Goal: Task Accomplishment & Management: Use online tool/utility

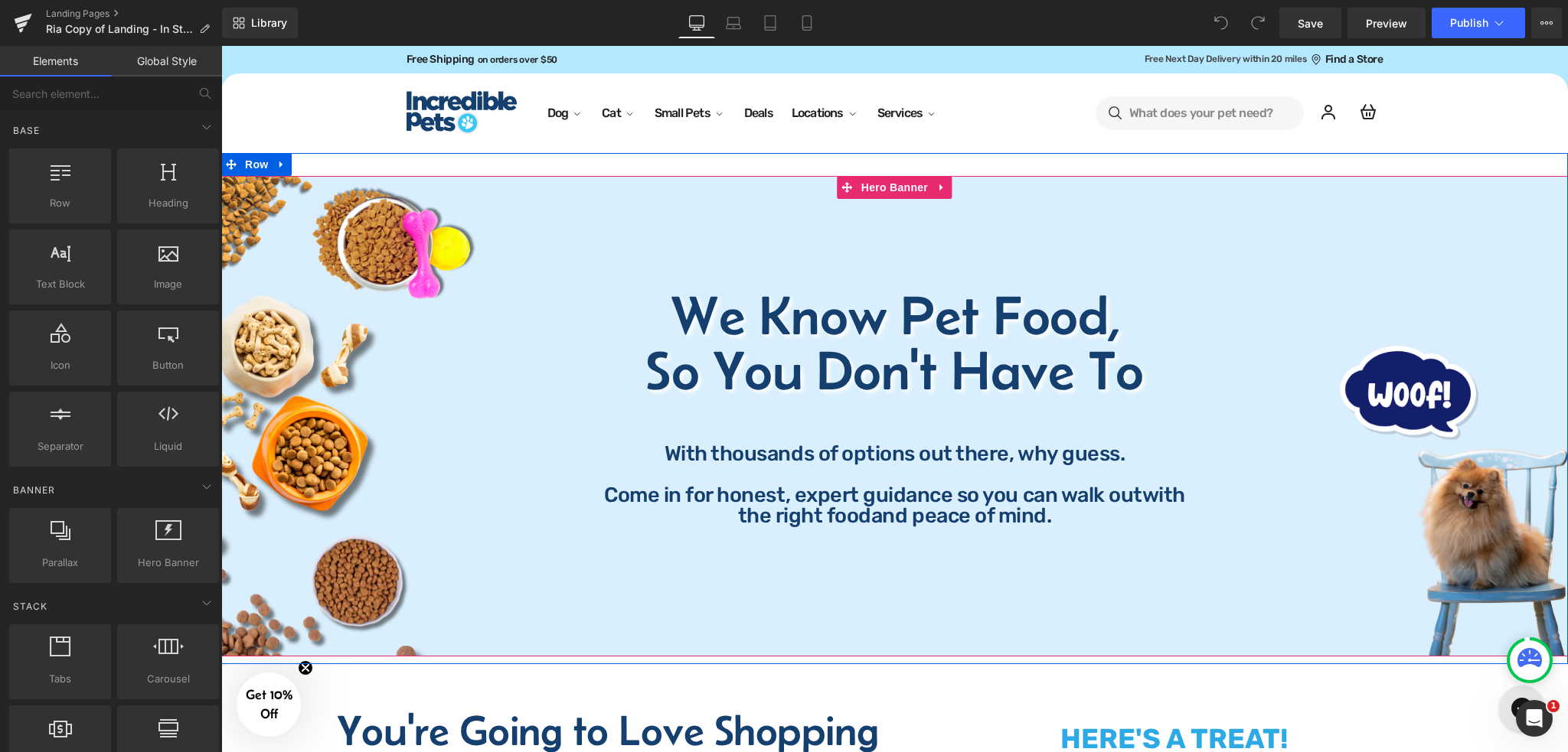
click at [689, 242] on div "We Know Pet Food, So You Don't Have To Heading We Know Pet Food, So You Don't H…" at bounding box center [895, 416] width 1347 height 481
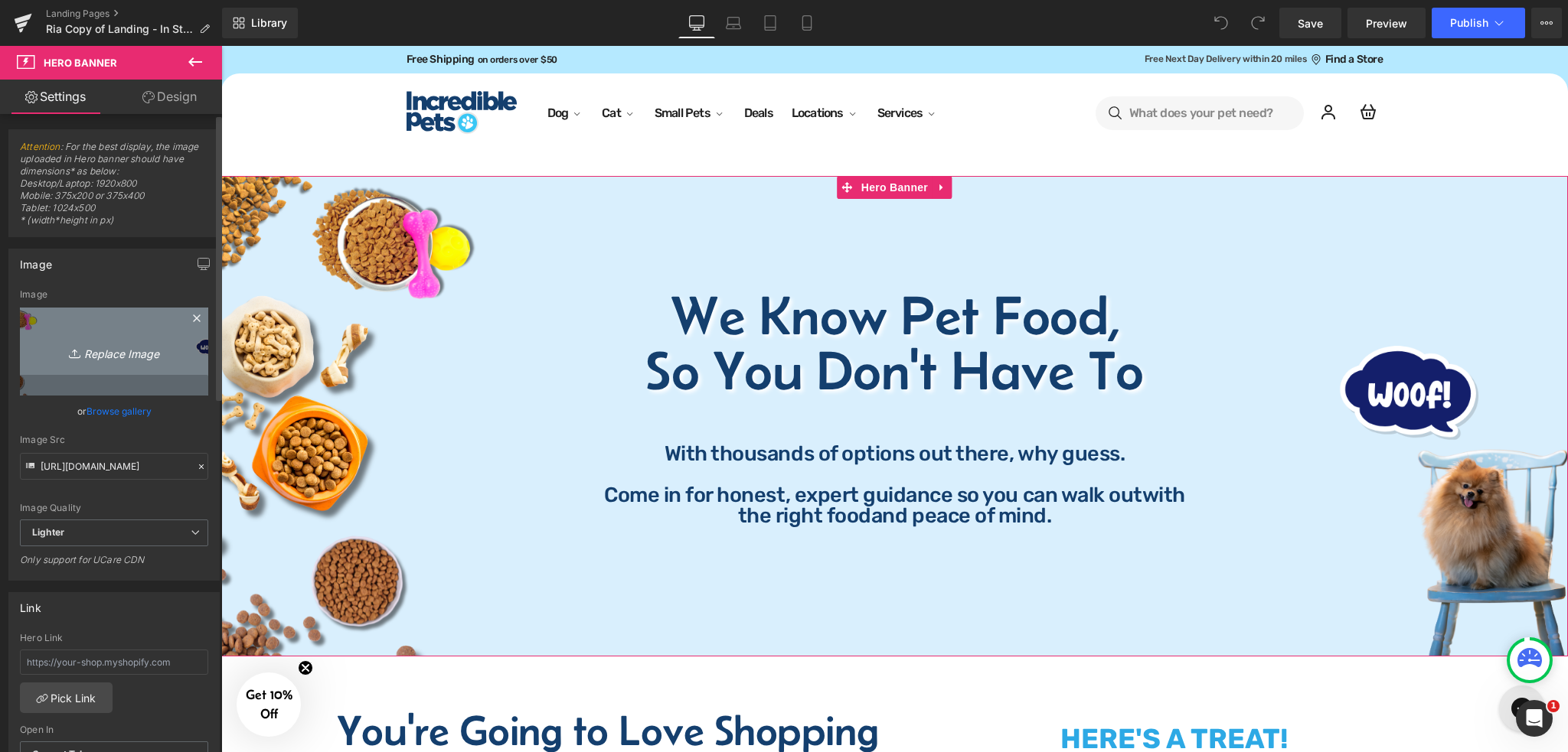
click at [106, 355] on icon "Replace Image" at bounding box center [114, 351] width 123 height 19
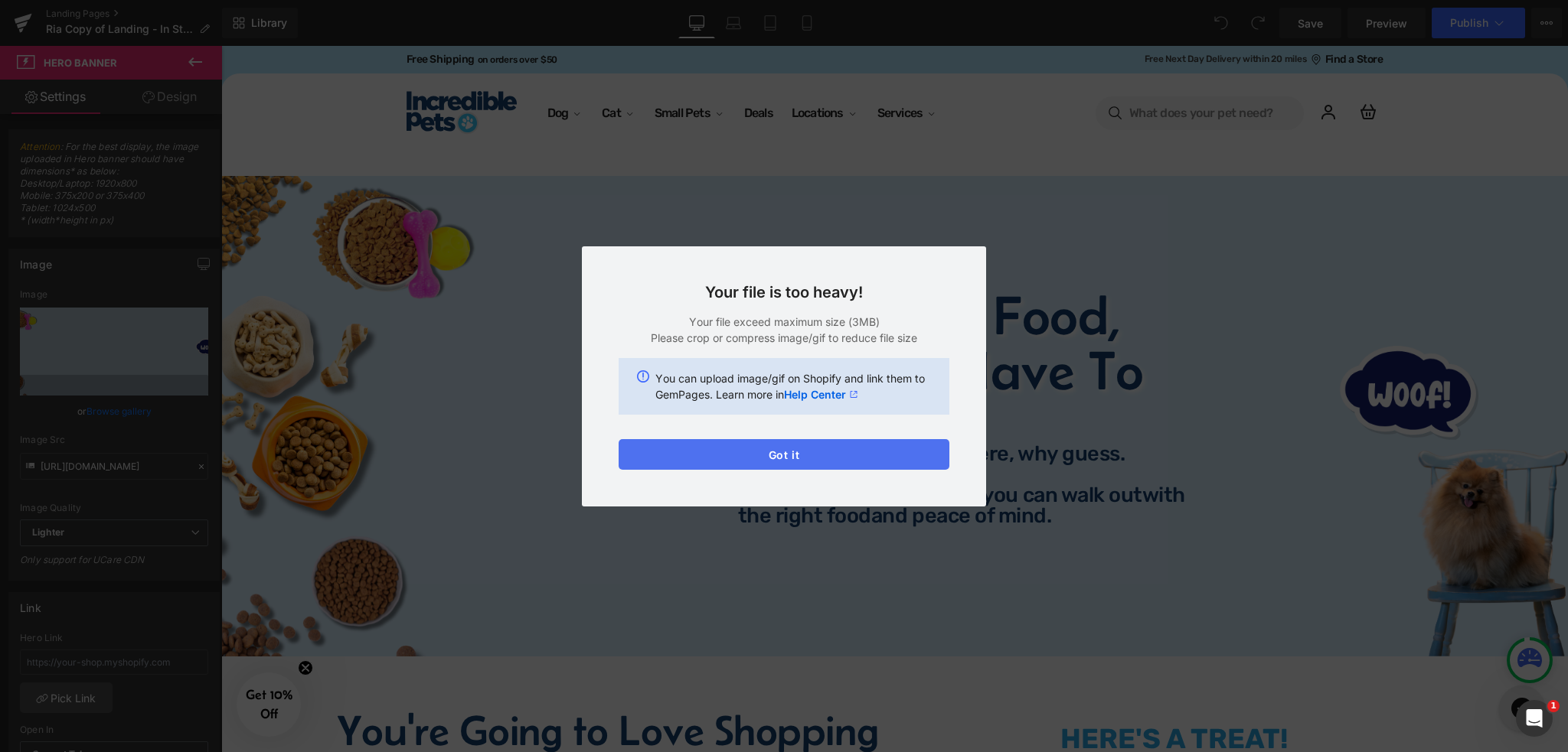
click at [785, 451] on button "Got it" at bounding box center [783, 455] width 331 height 31
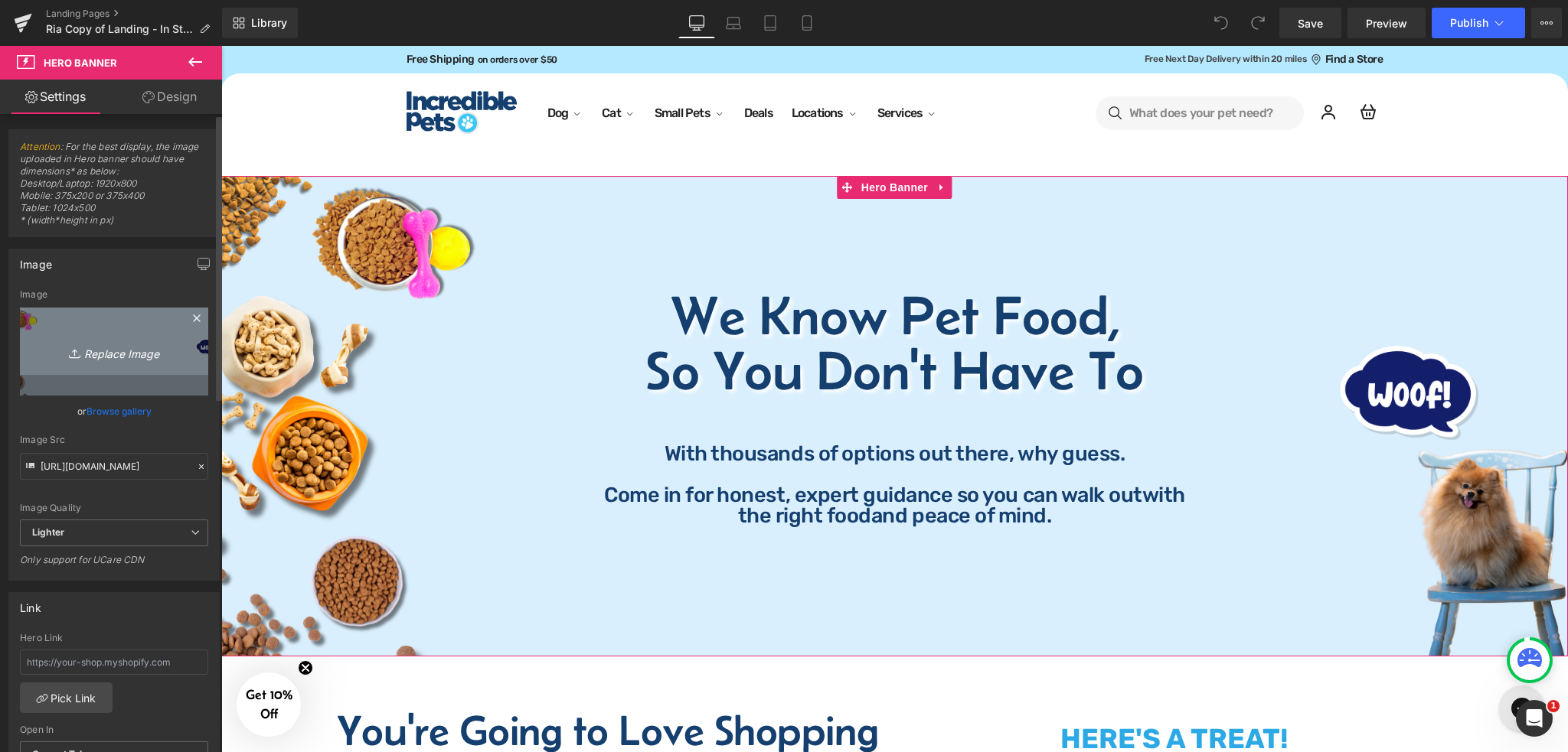
click at [124, 359] on icon "Replace Image" at bounding box center [114, 351] width 123 height 19
type input "C:\fakepath\In-Store Banner (2).png"
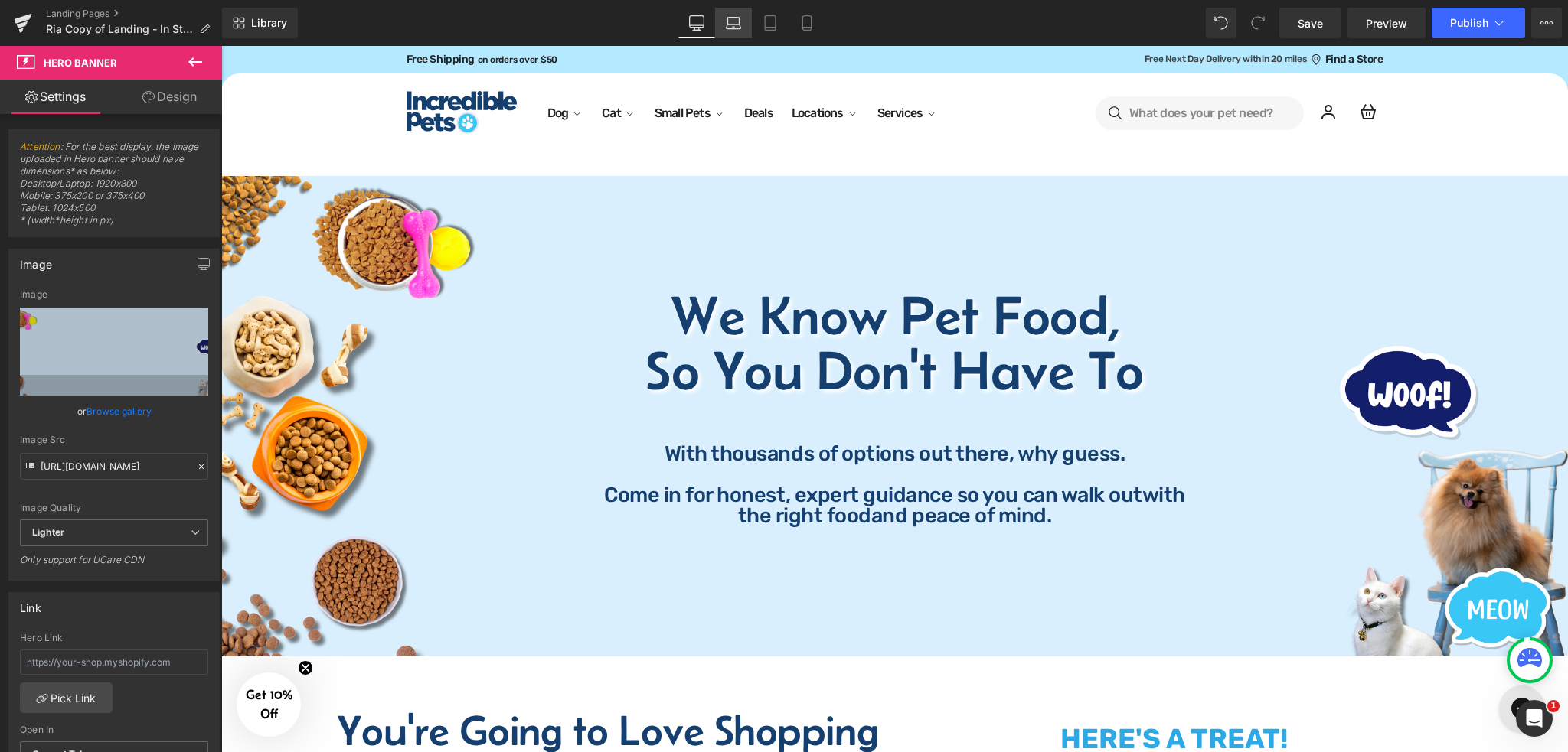
click at [737, 37] on link "Laptop" at bounding box center [733, 23] width 36 height 31
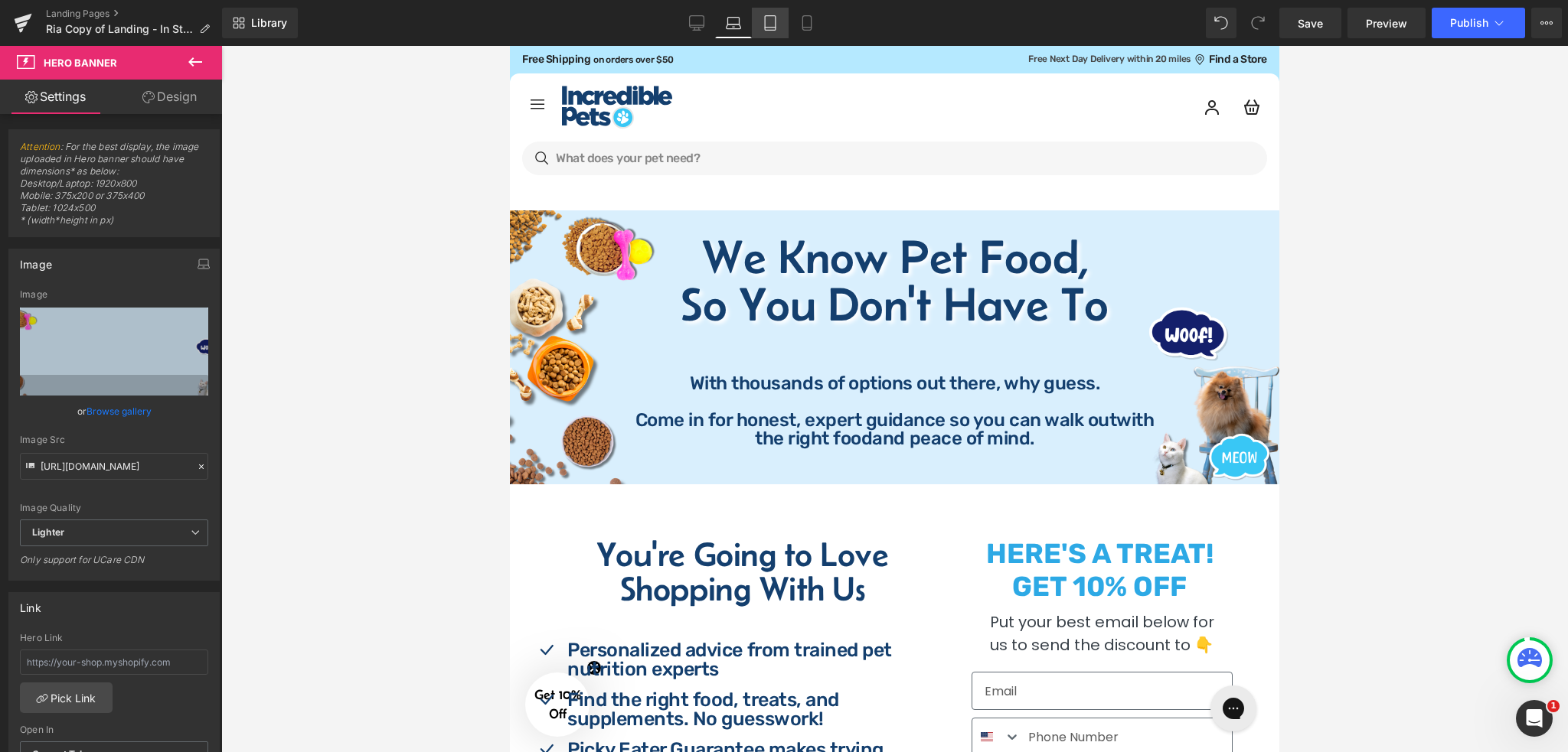
click at [767, 24] on icon at bounding box center [769, 23] width 15 height 15
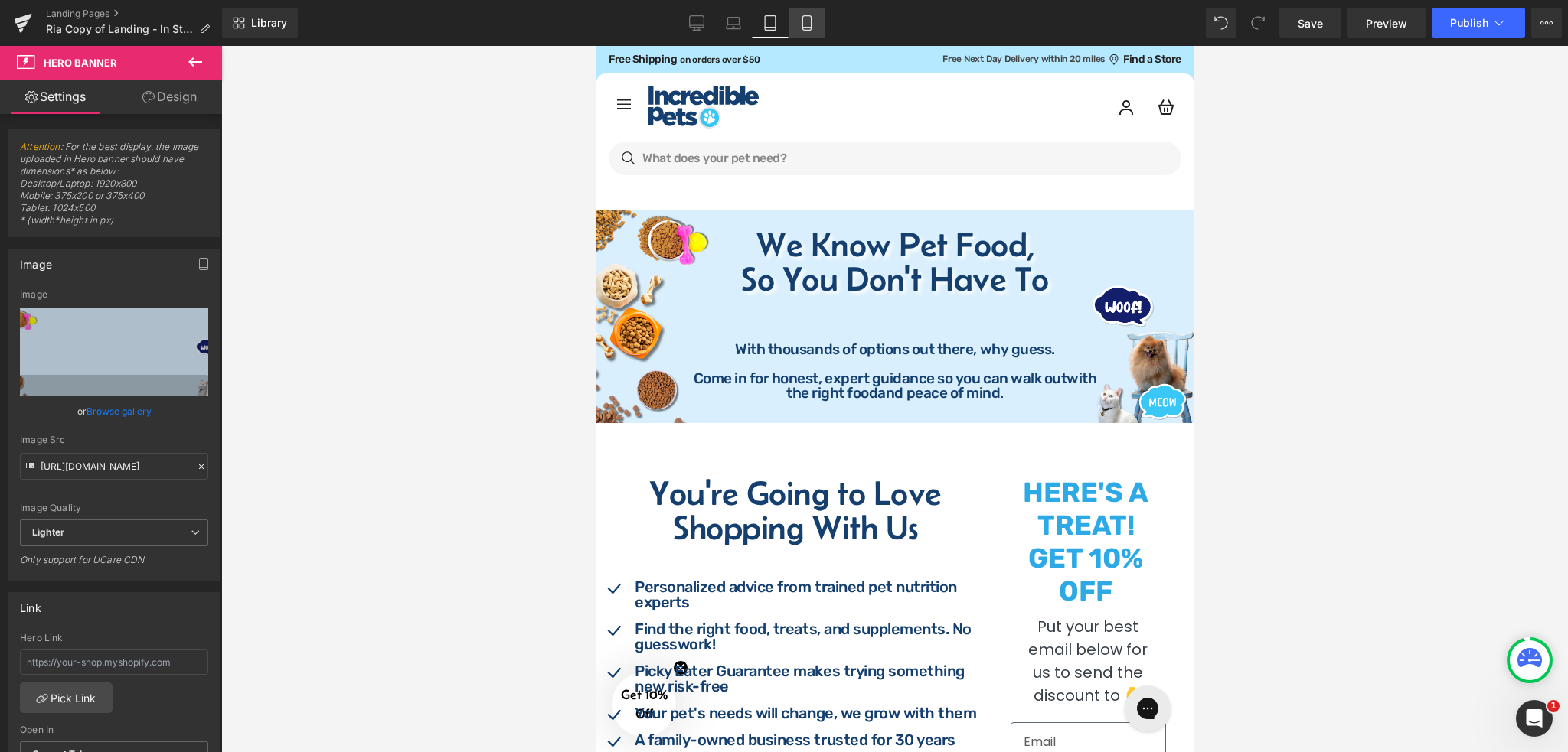
click at [818, 12] on link "Mobile" at bounding box center [807, 23] width 36 height 31
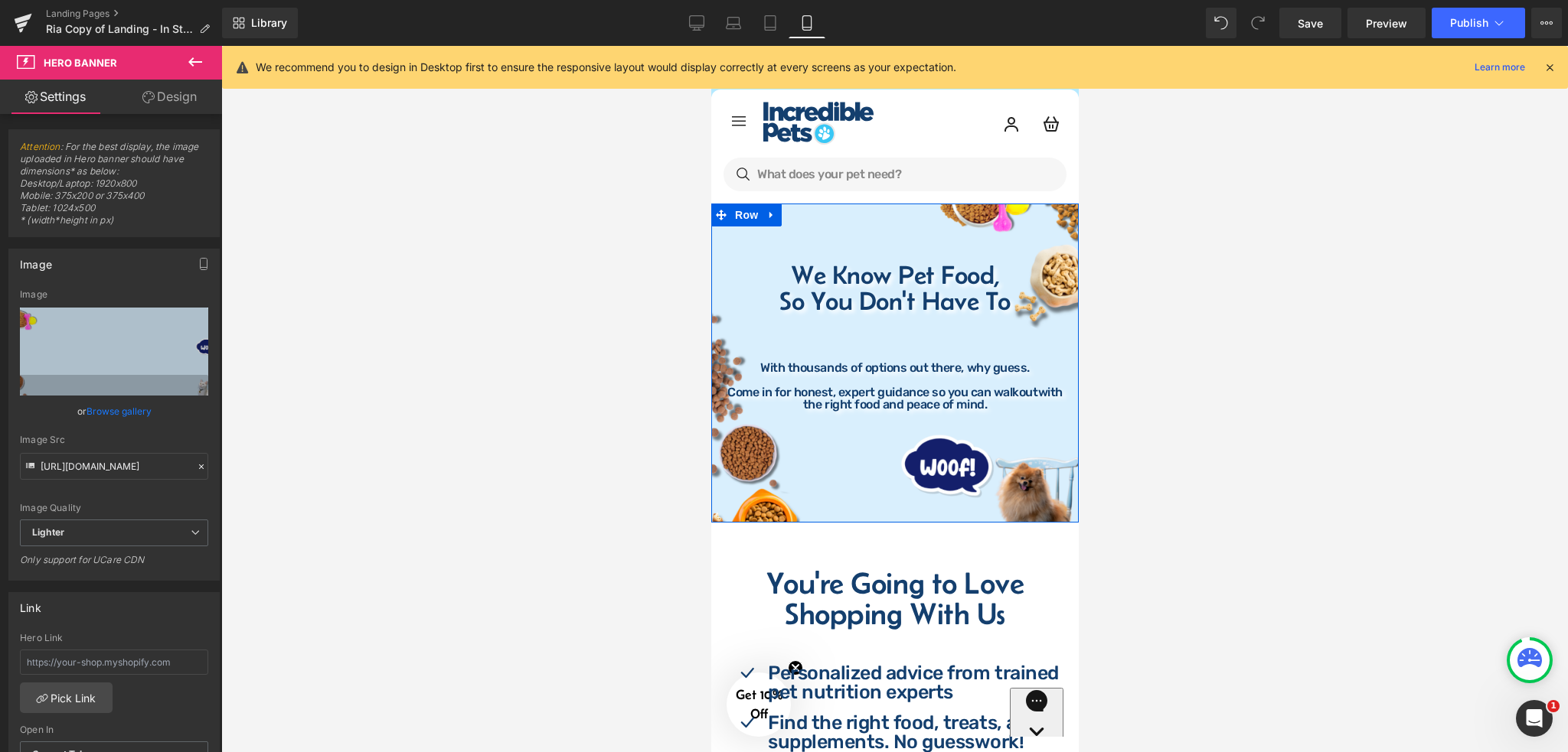
click at [713, 265] on div "We Know Pet Food, So You Don't Have To Heading With thousands of options out th…" at bounding box center [894, 344] width 368 height 269
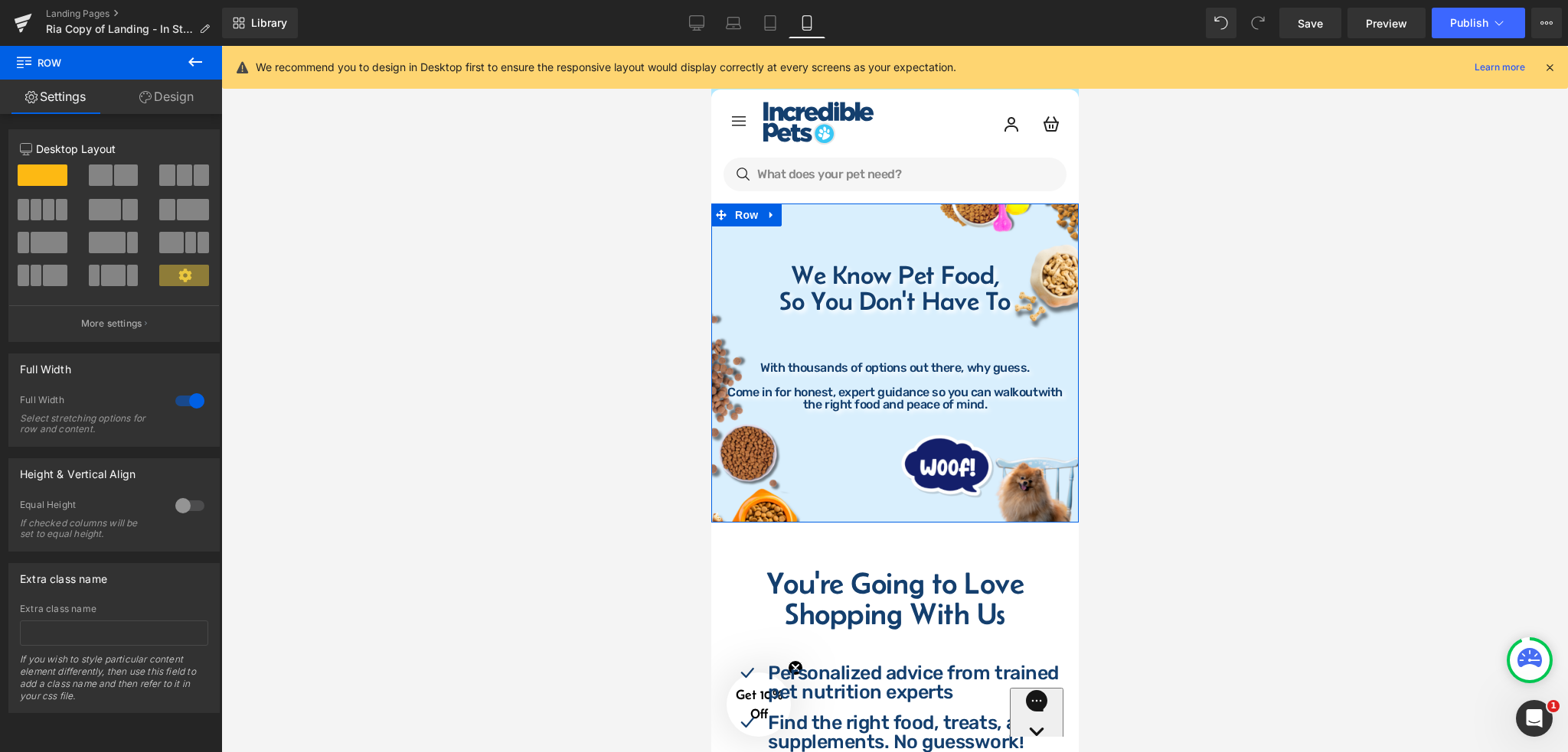
click at [174, 107] on link "Design" at bounding box center [166, 96] width 111 height 35
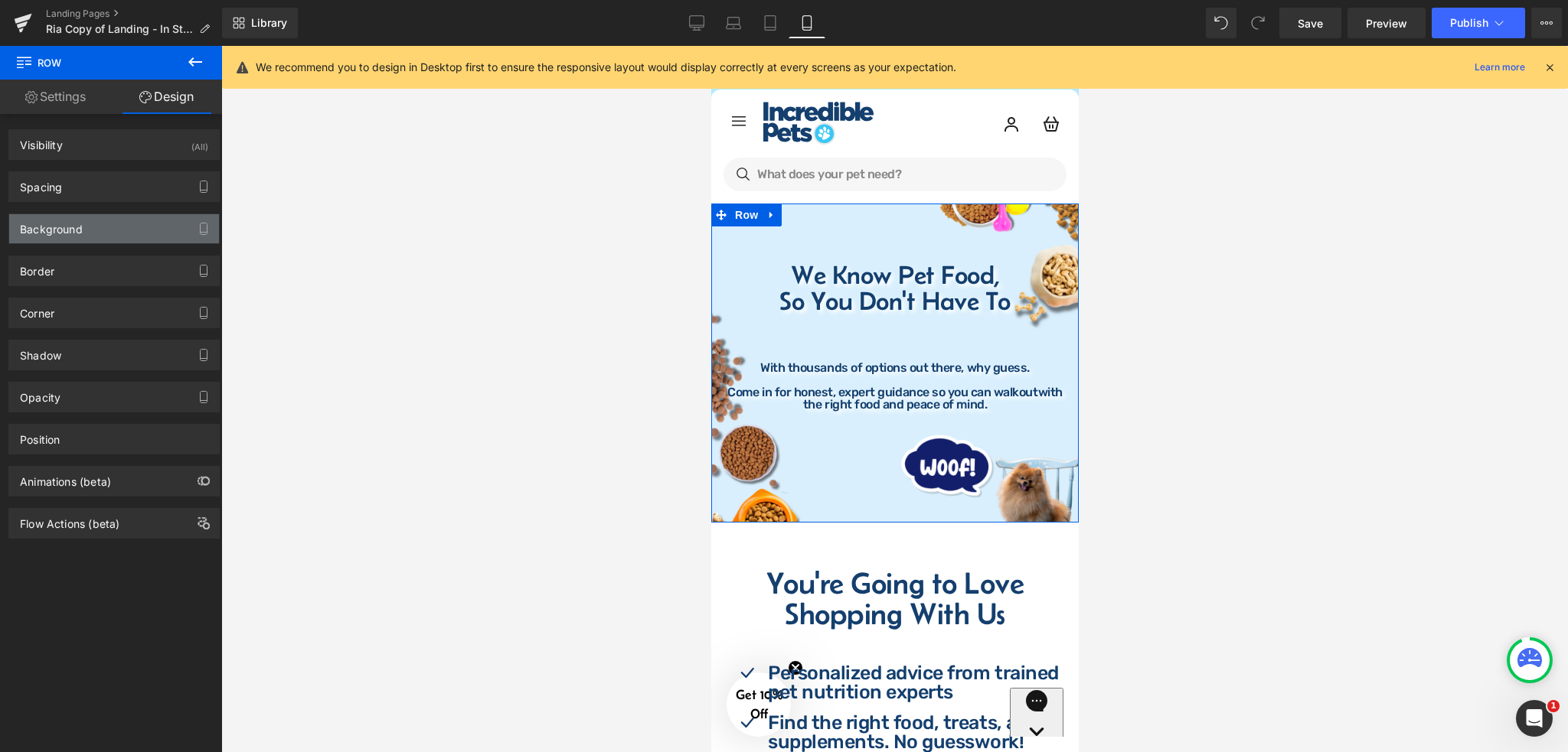
click at [120, 225] on div "Background" at bounding box center [114, 229] width 210 height 29
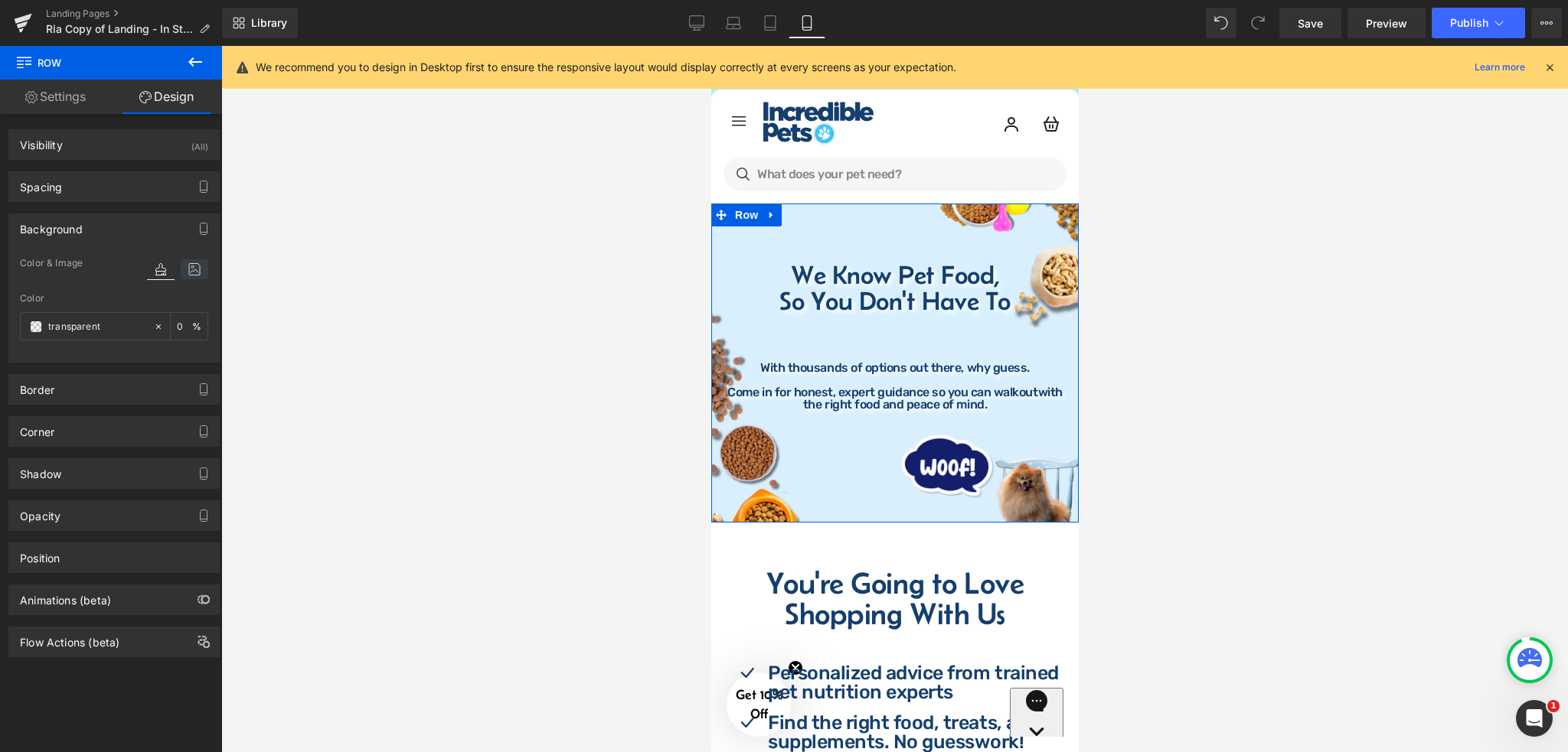
click at [188, 268] on icon at bounding box center [195, 269] width 27 height 20
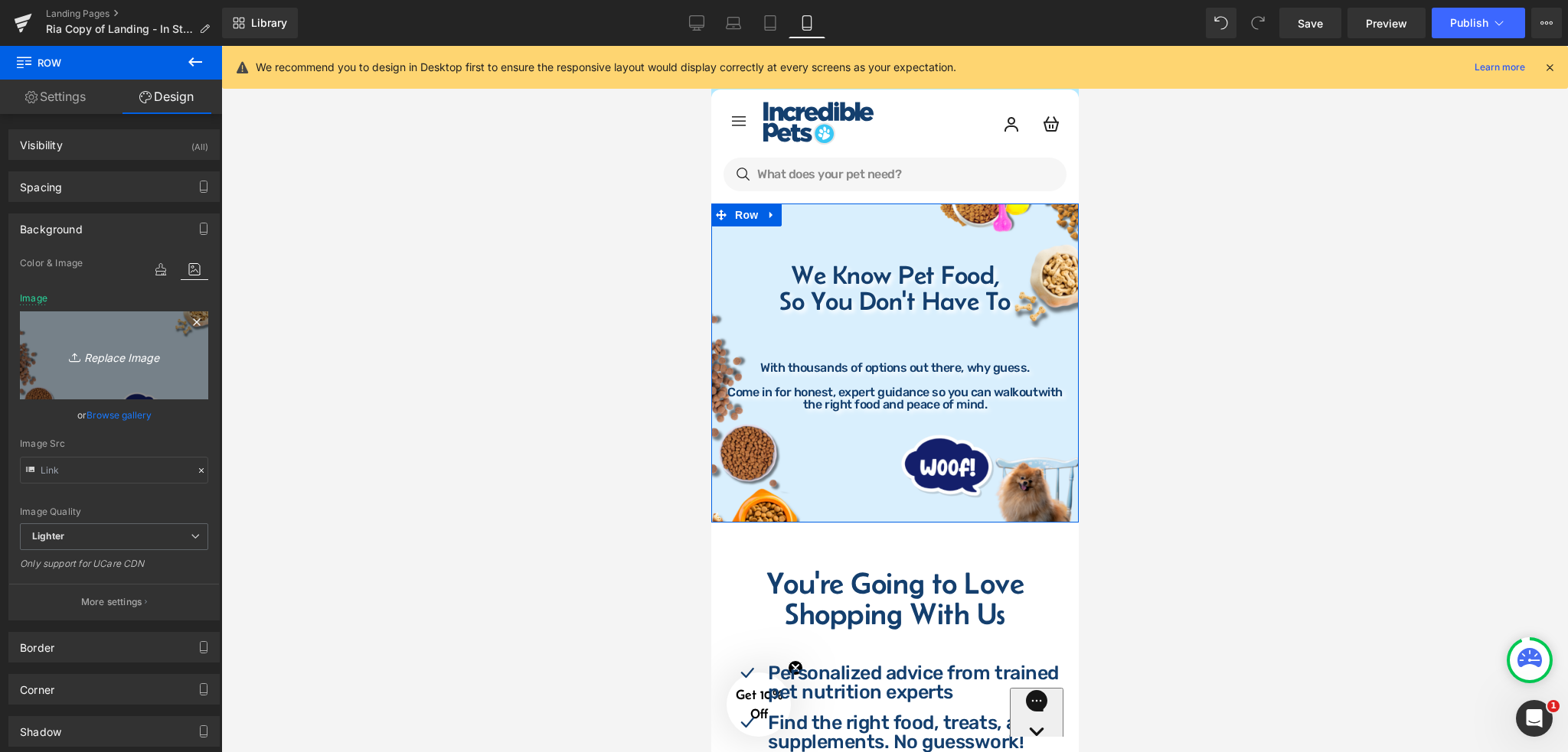
click at [119, 364] on icon "Replace Image" at bounding box center [114, 355] width 123 height 19
type input "C:\fakepath\In-Store Banner (3).png"
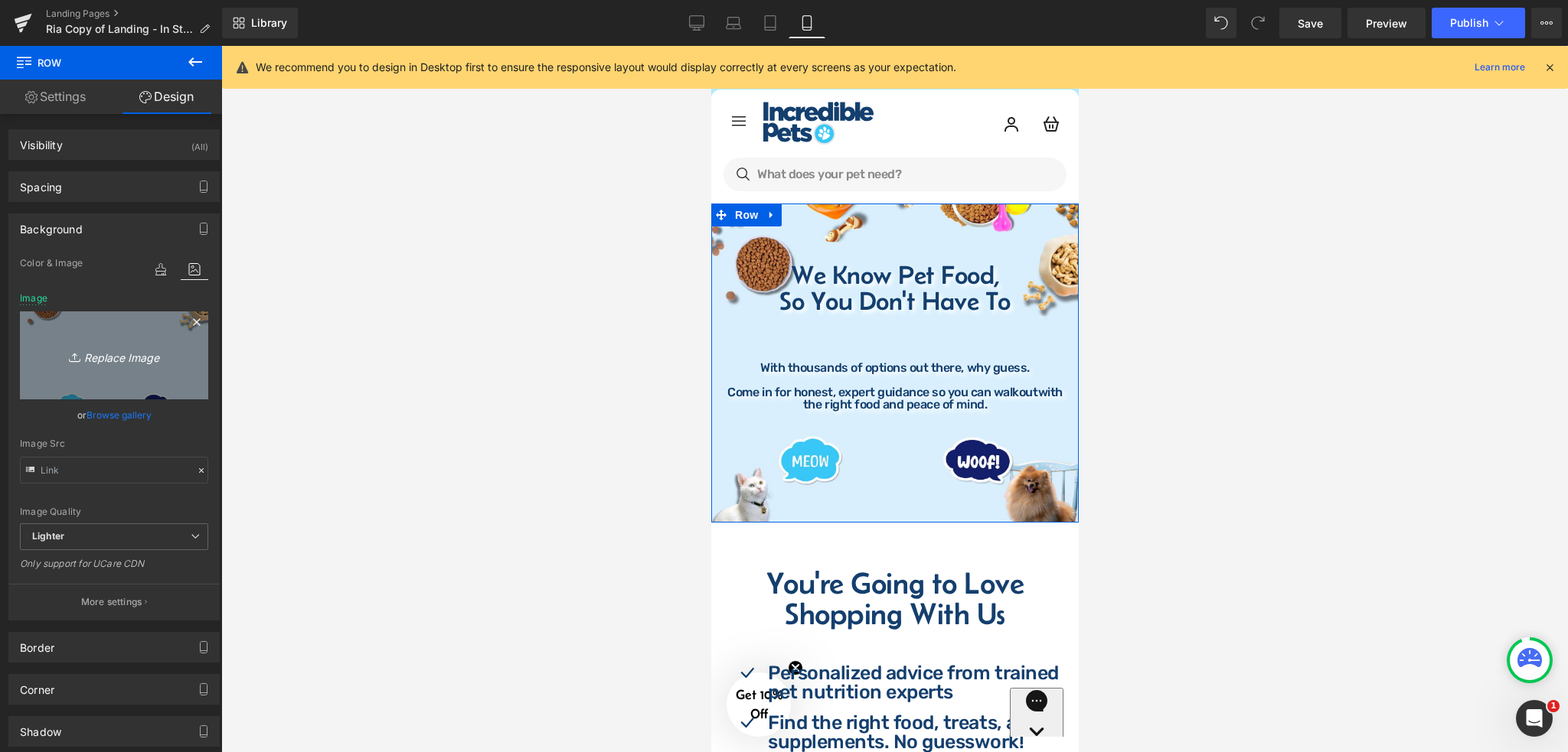
click at [103, 360] on icon "Replace Image" at bounding box center [114, 355] width 123 height 19
type input "C:\fakepath\In-Store Banner (5).png"
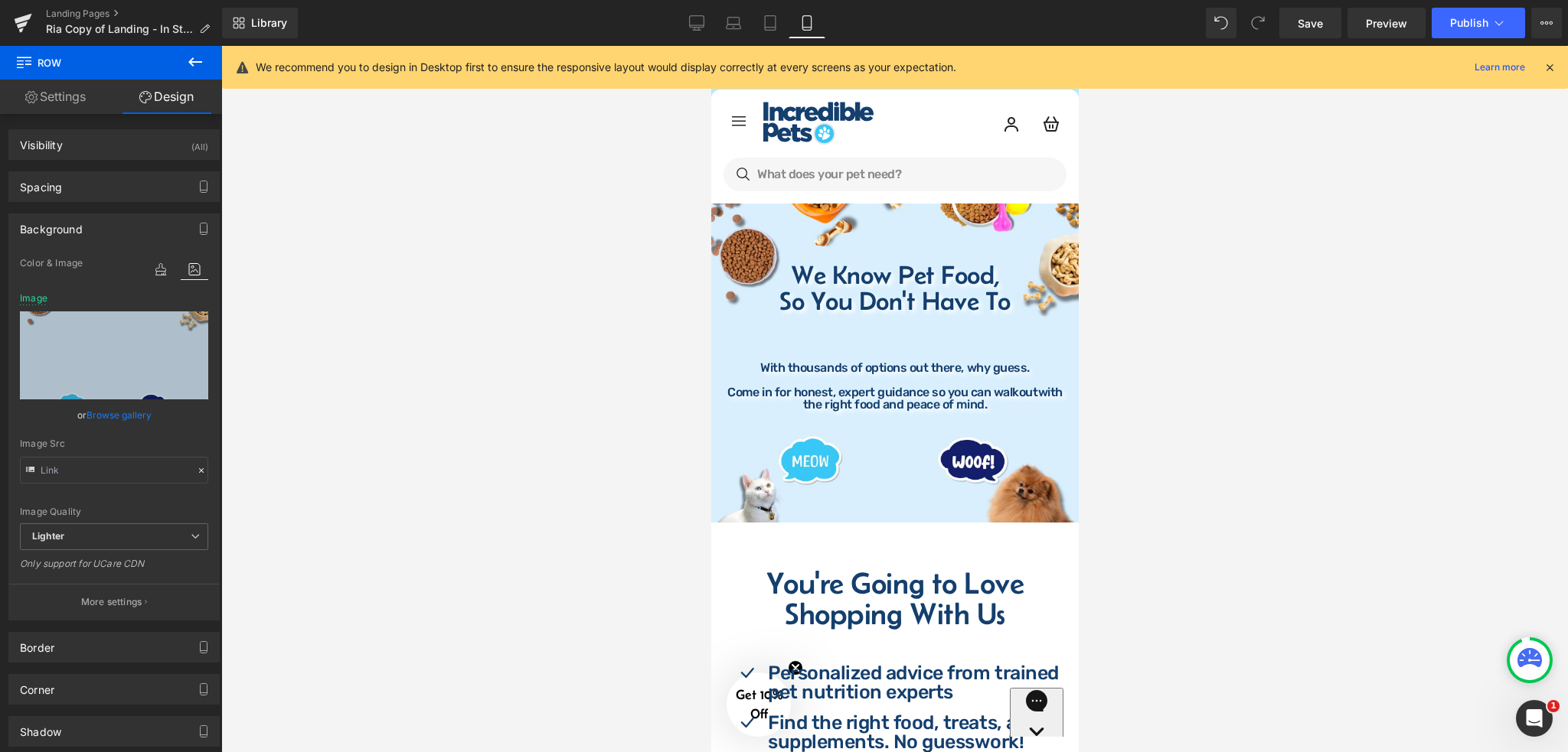
click at [1174, 250] on div at bounding box center [895, 399] width 1347 height 706
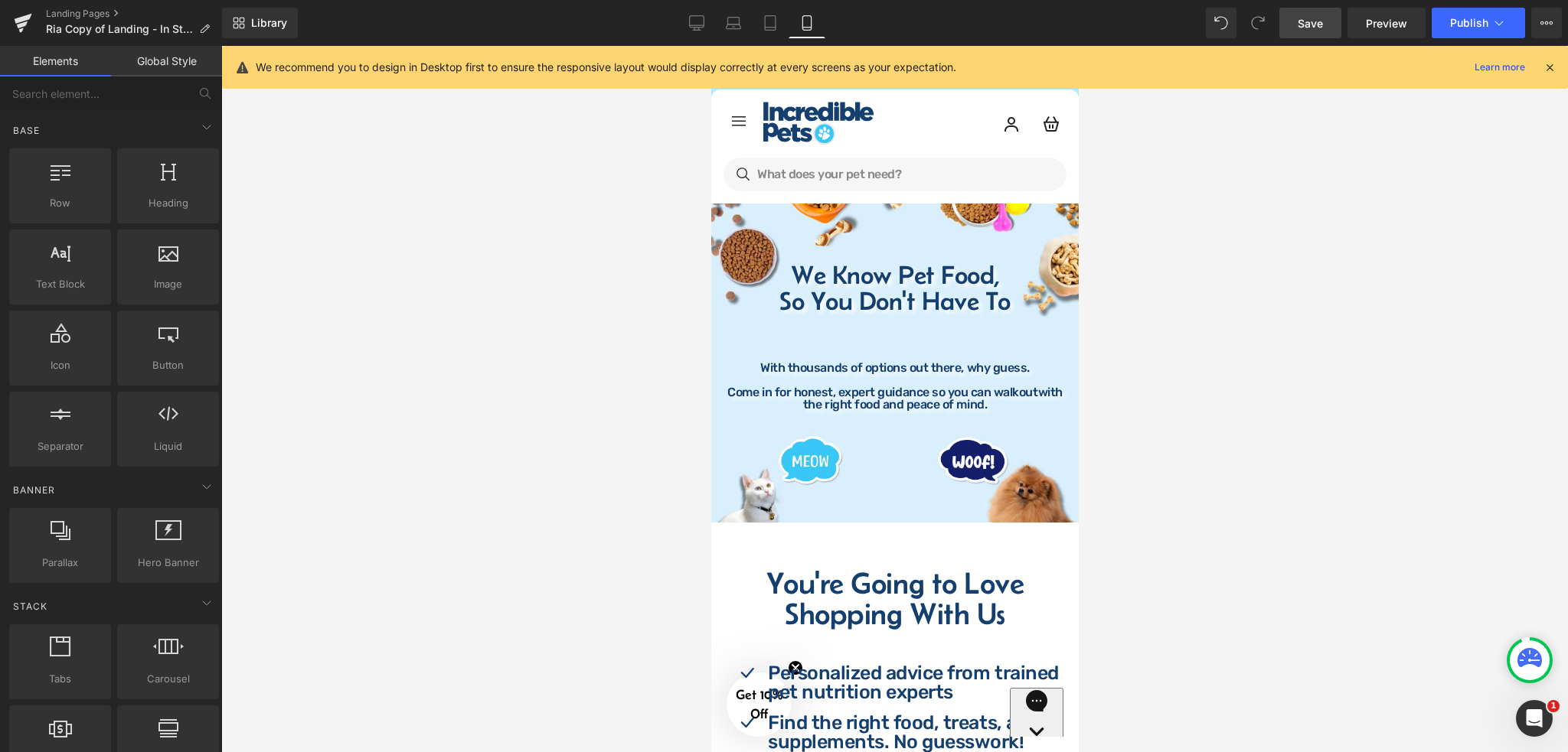
click at [1306, 27] on span "Save" at bounding box center [1309, 23] width 25 height 16
drag, startPoint x: 700, startPoint y: 19, endPoint x: 780, endPoint y: 137, distance: 142.6
click at [700, 19] on icon at bounding box center [696, 23] width 15 height 15
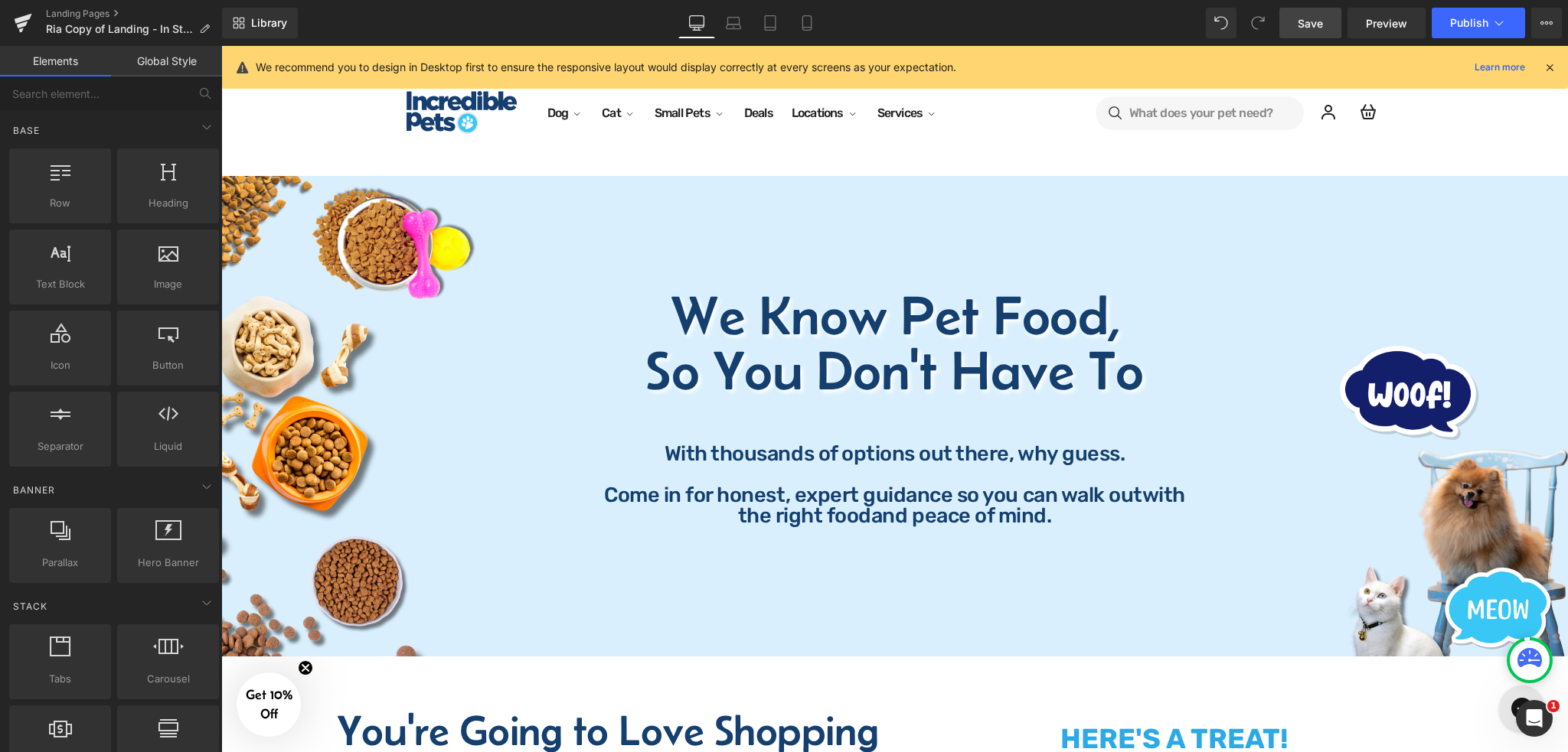
scroll to position [107, 0]
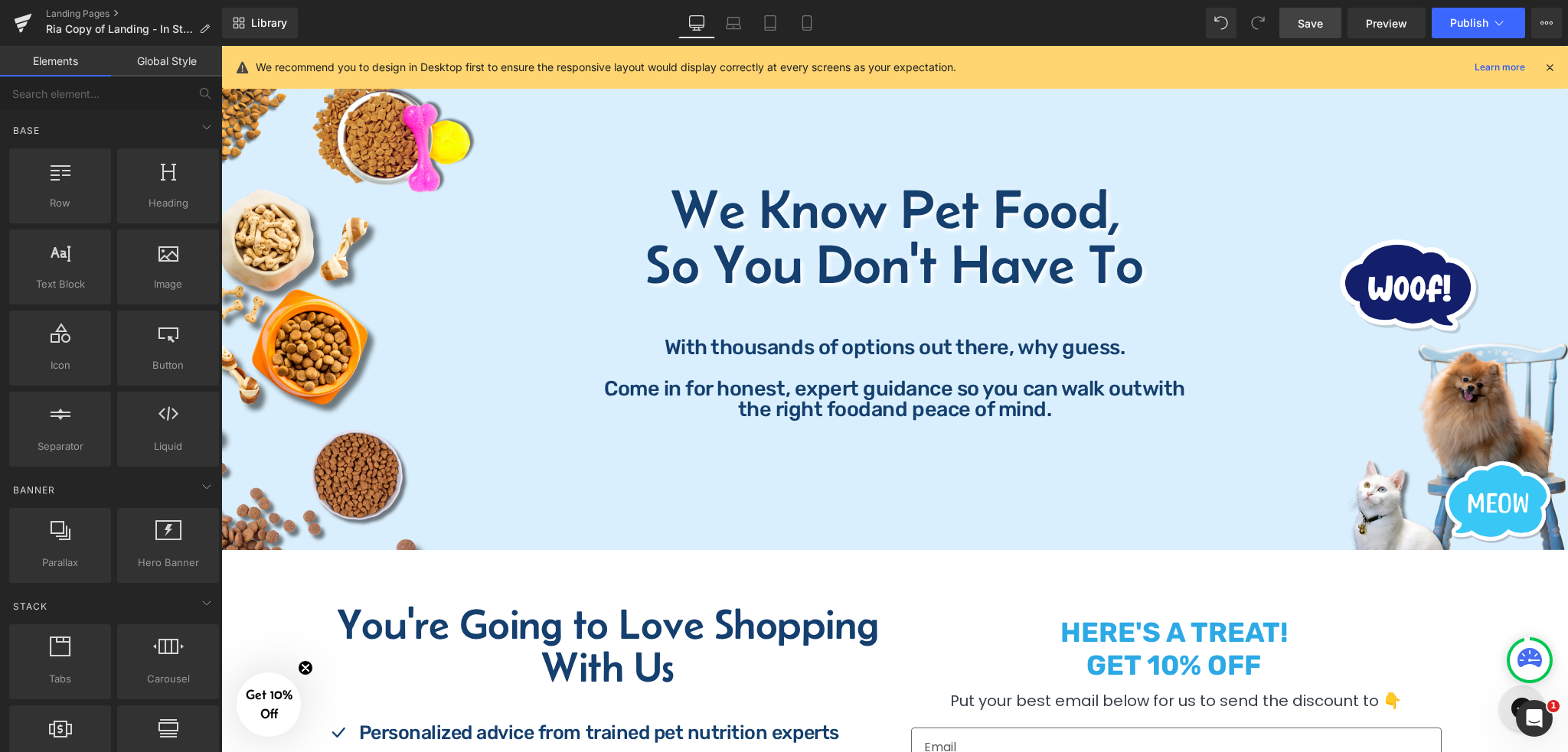
click at [1312, 19] on span "Save" at bounding box center [1309, 23] width 25 height 16
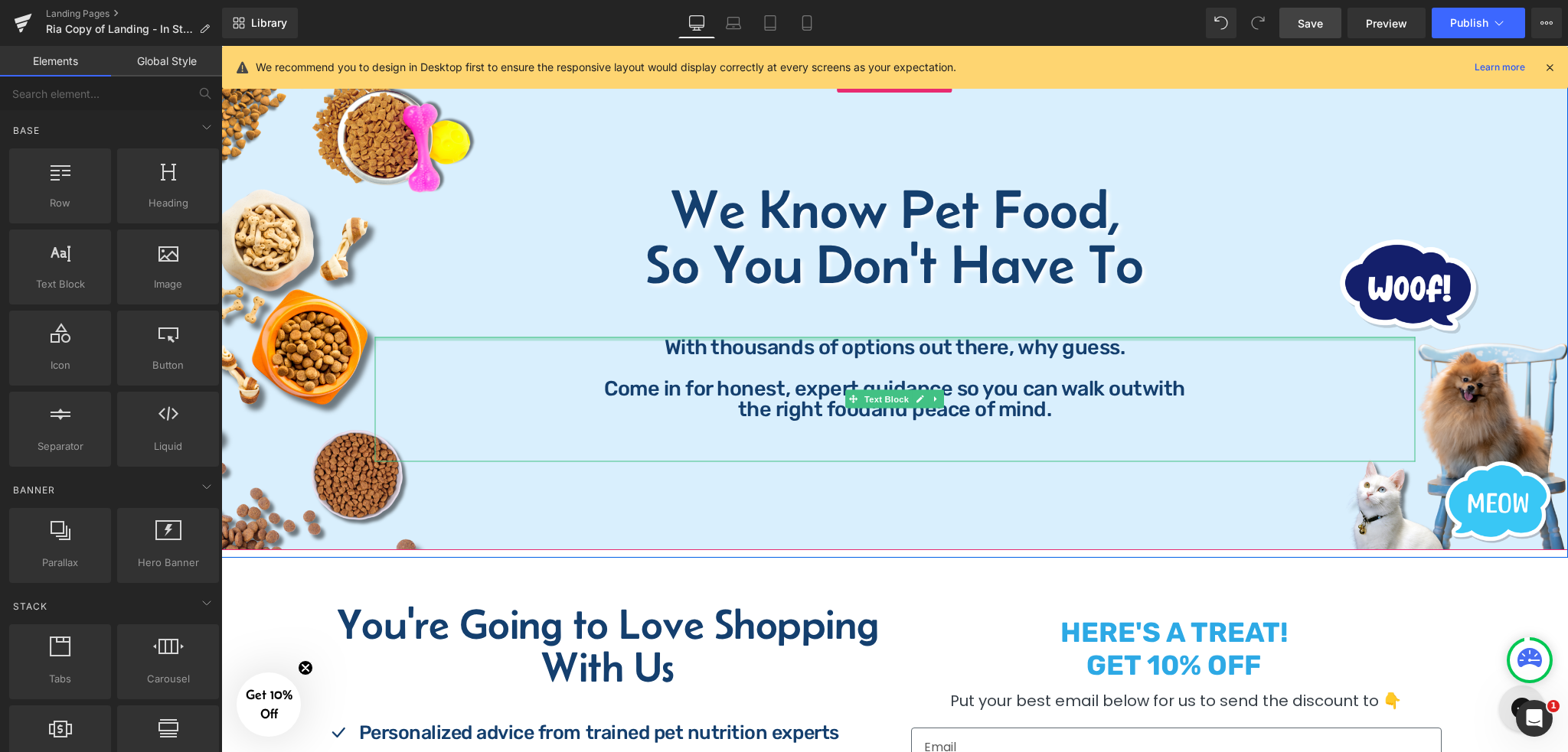
scroll to position [0, 0]
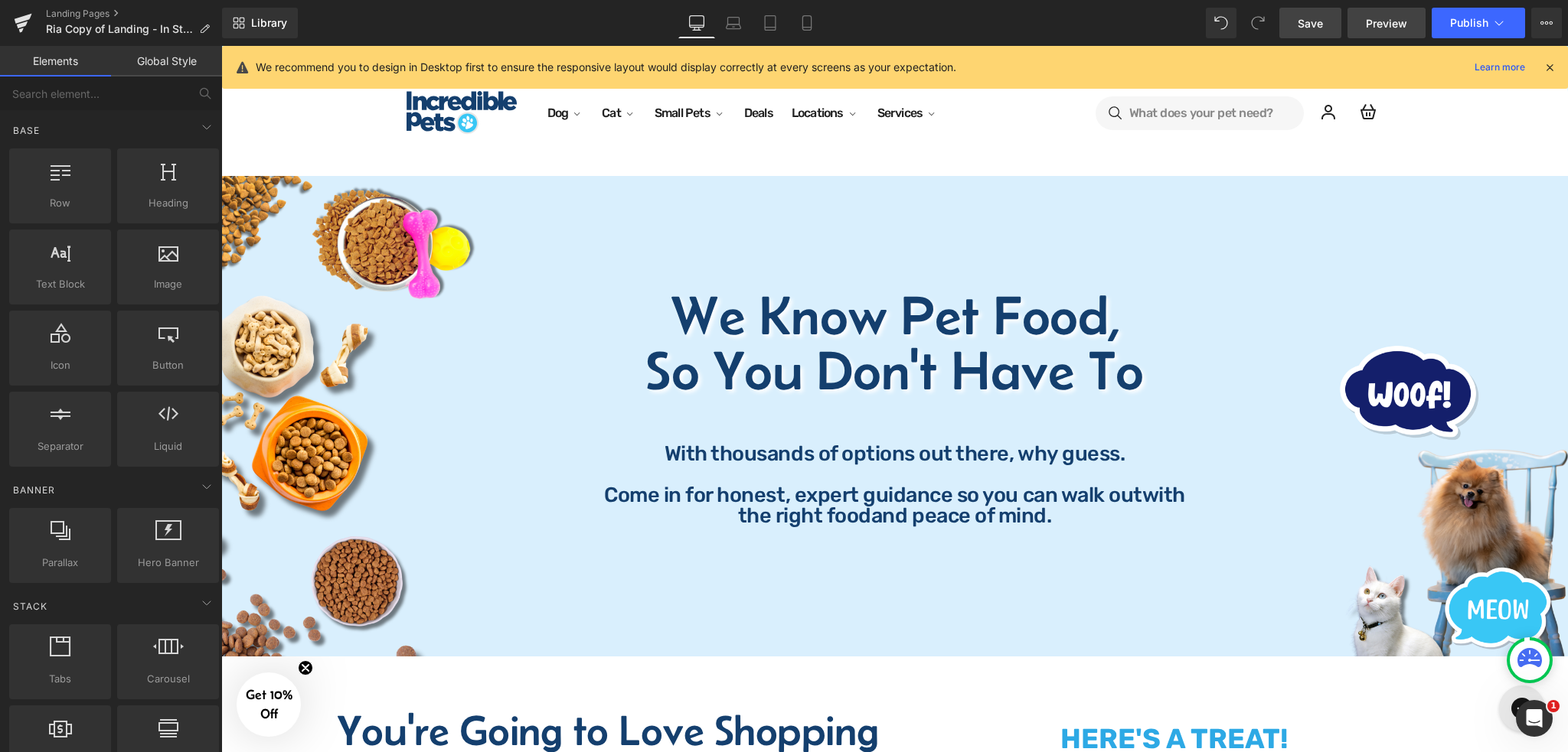
click at [1364, 23] on link "Preview" at bounding box center [1386, 23] width 78 height 31
click at [1377, 20] on span "Preview" at bounding box center [1386, 23] width 41 height 16
click at [93, 16] on link "Landing Pages" at bounding box center [134, 13] width 176 height 12
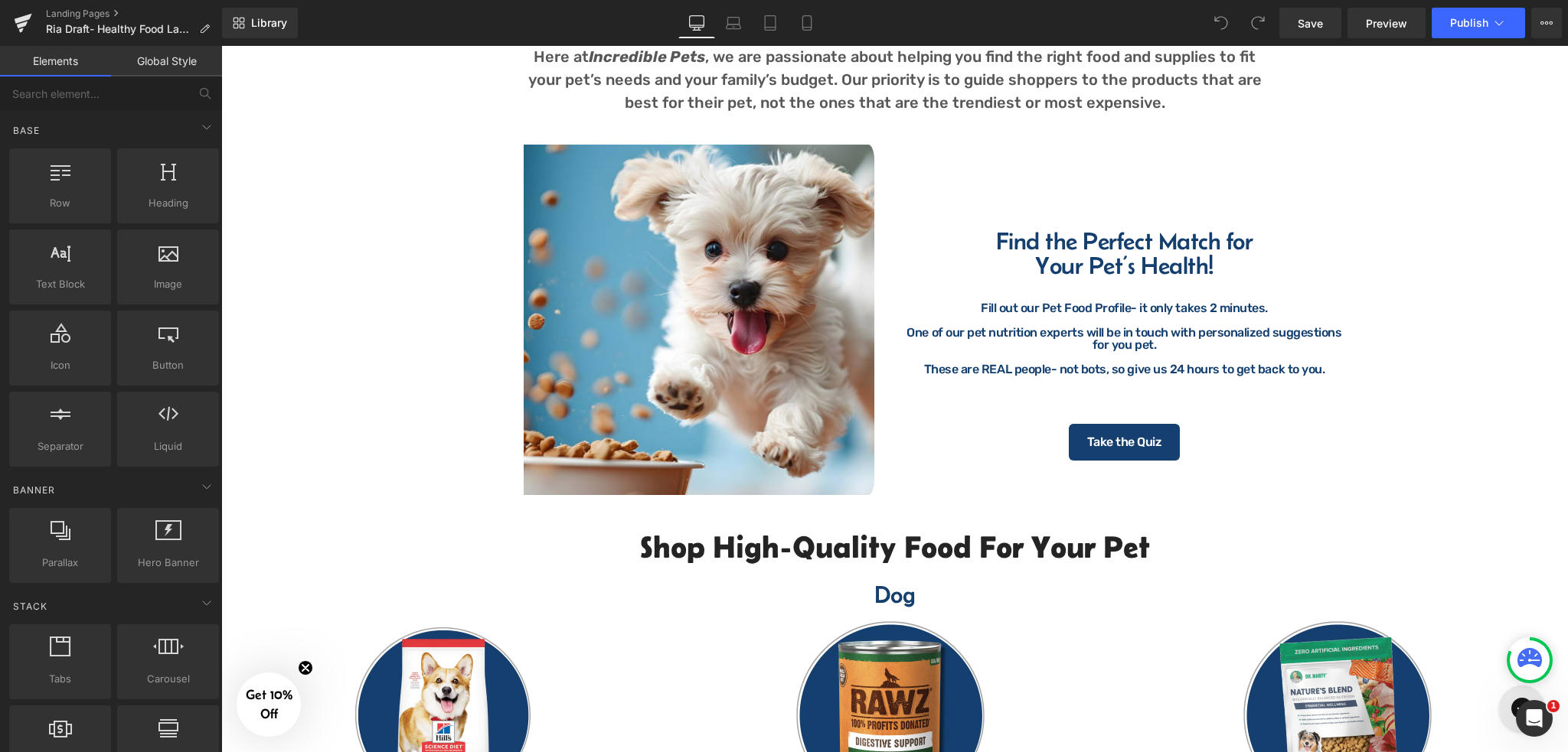
scroll to position [1019, 0]
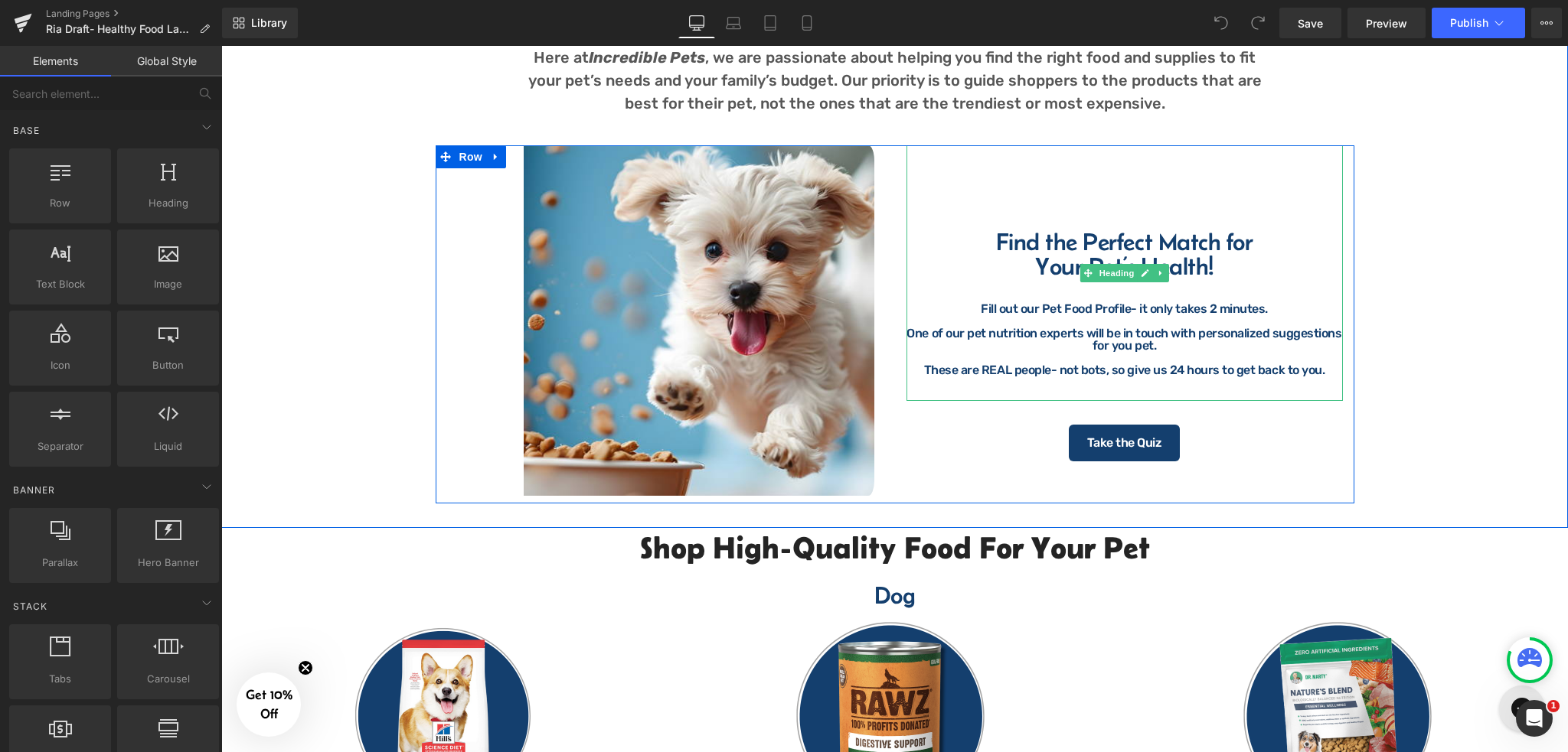
click at [1006, 242] on h2 "Find the Perfect Match for" at bounding box center [1124, 242] width 436 height 24
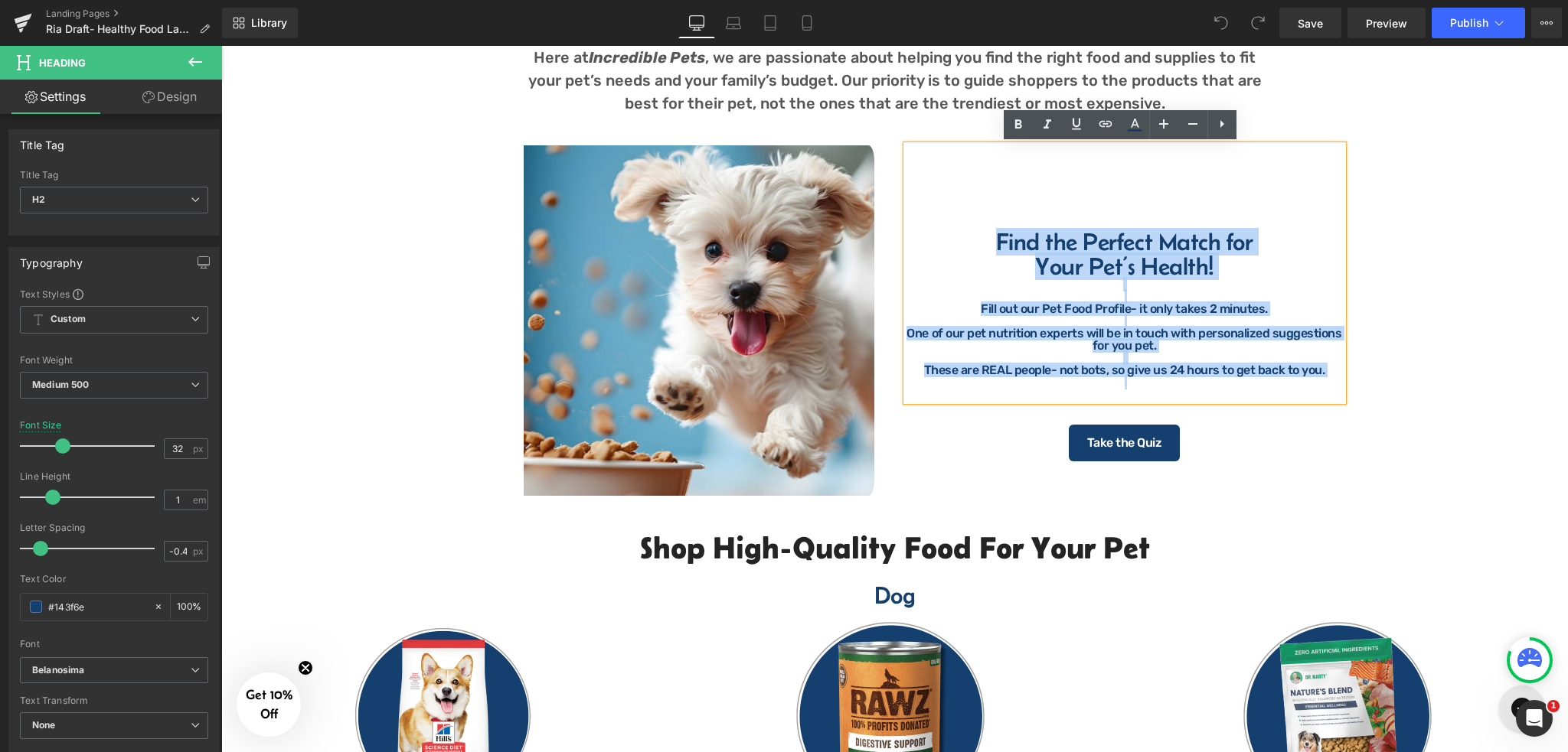
drag, startPoint x: 991, startPoint y: 242, endPoint x: 1325, endPoint y: 378, distance: 360.6
click at [1325, 378] on div "Find the Perfect Match for Your Pet’s Health! Fill out our Pet Food Profile- it…" at bounding box center [1124, 273] width 436 height 255
copy div "Find the Perfect Match for Your Pet’s Health! Fill out our Pet Food Profile- it…"
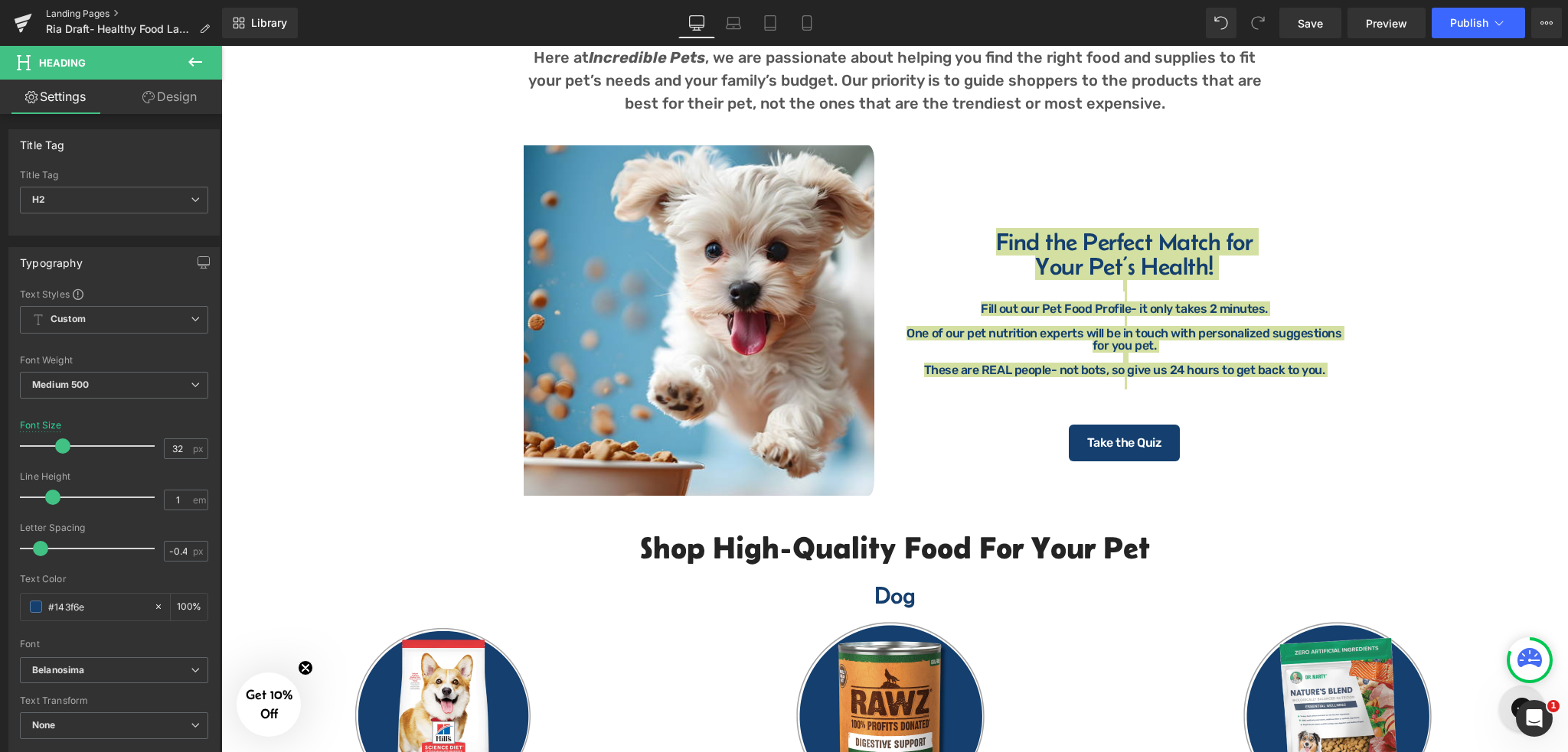
click at [89, 11] on link "Landing Pages" at bounding box center [134, 13] width 176 height 12
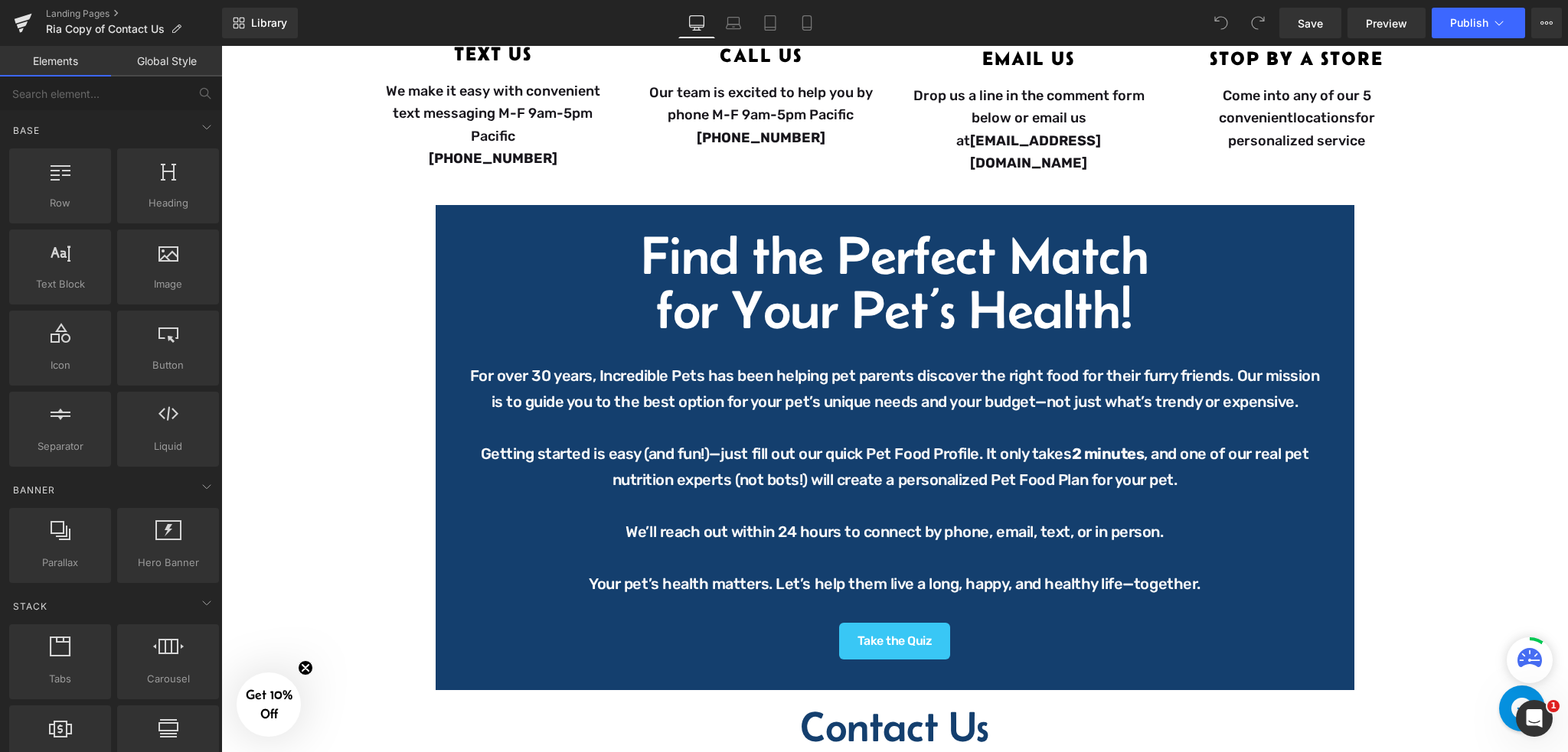
scroll to position [714, 0]
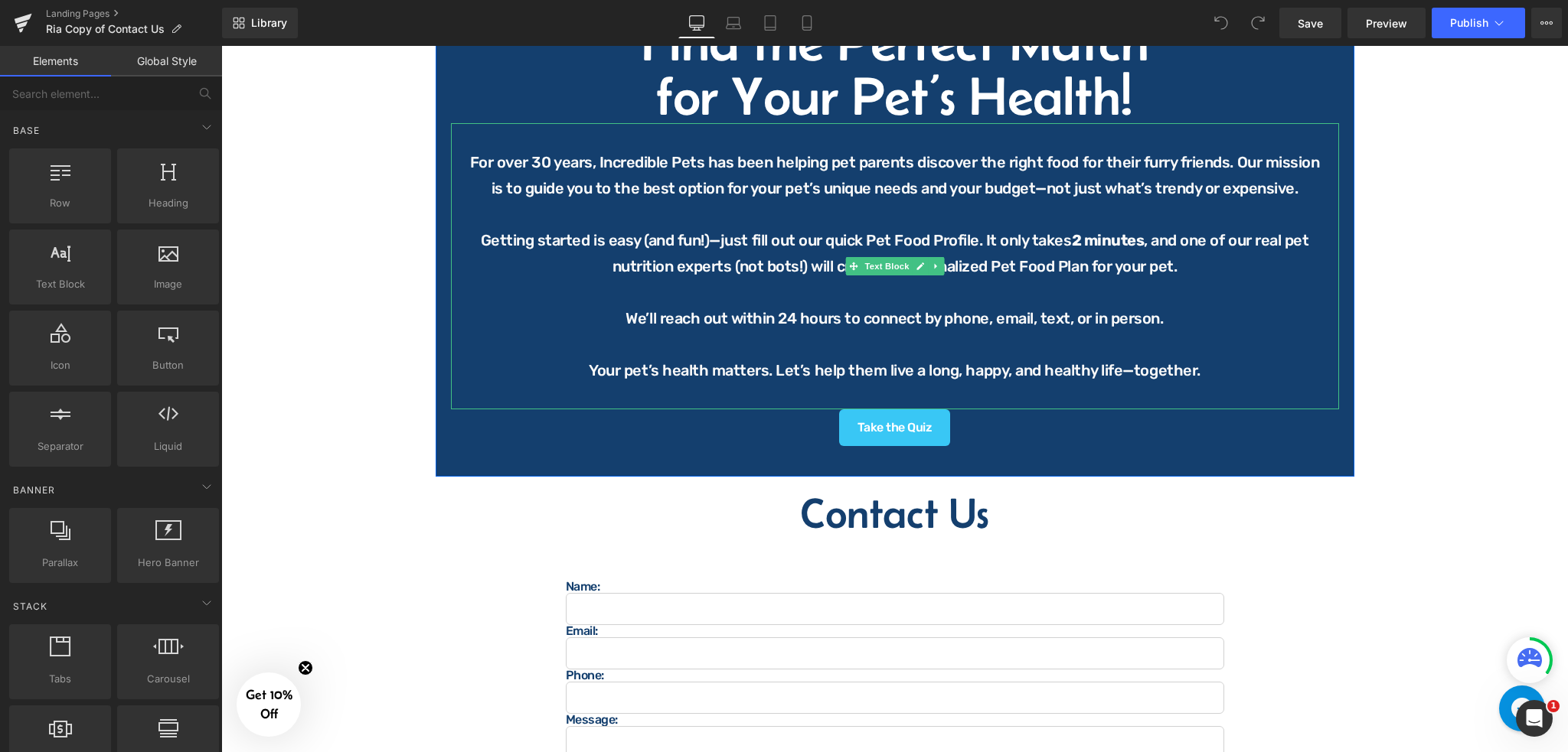
click at [894, 245] on p "Getting started is easy (and fun!)—just fill out our quick Pet Food Profile. It…" at bounding box center [895, 253] width 858 height 52
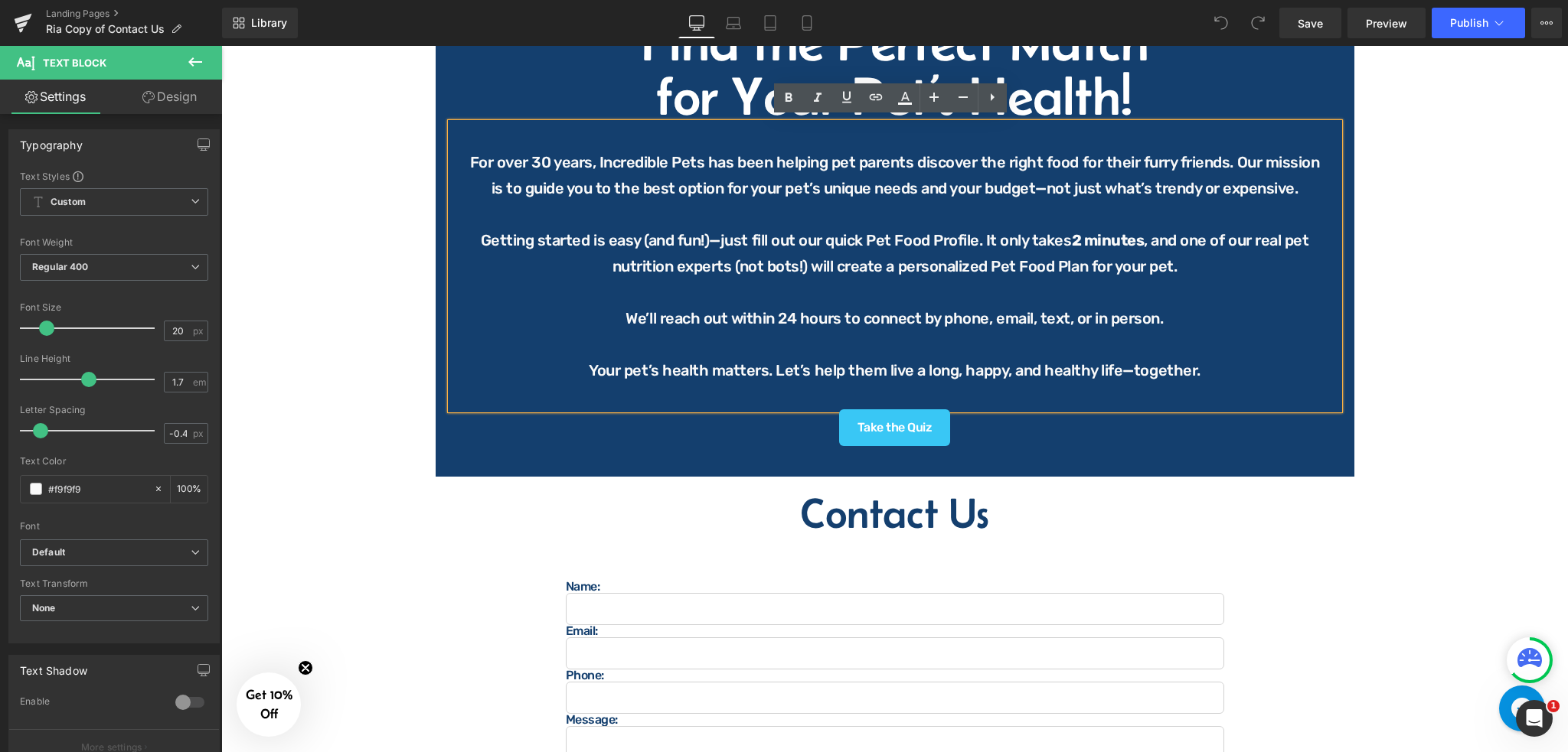
click at [972, 219] on p at bounding box center [895, 214] width 858 height 26
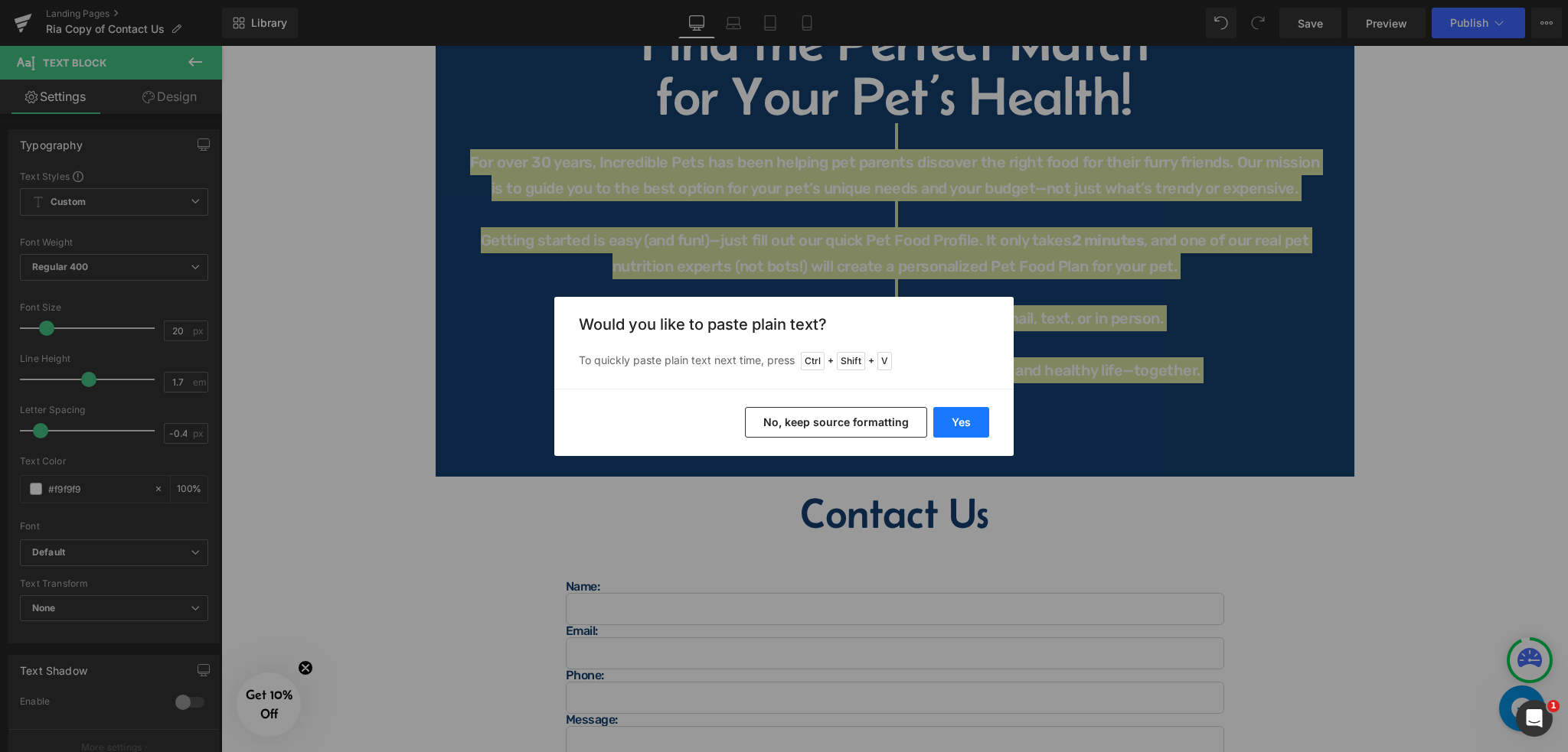
click at [972, 418] on button "Yes" at bounding box center [961, 422] width 56 height 31
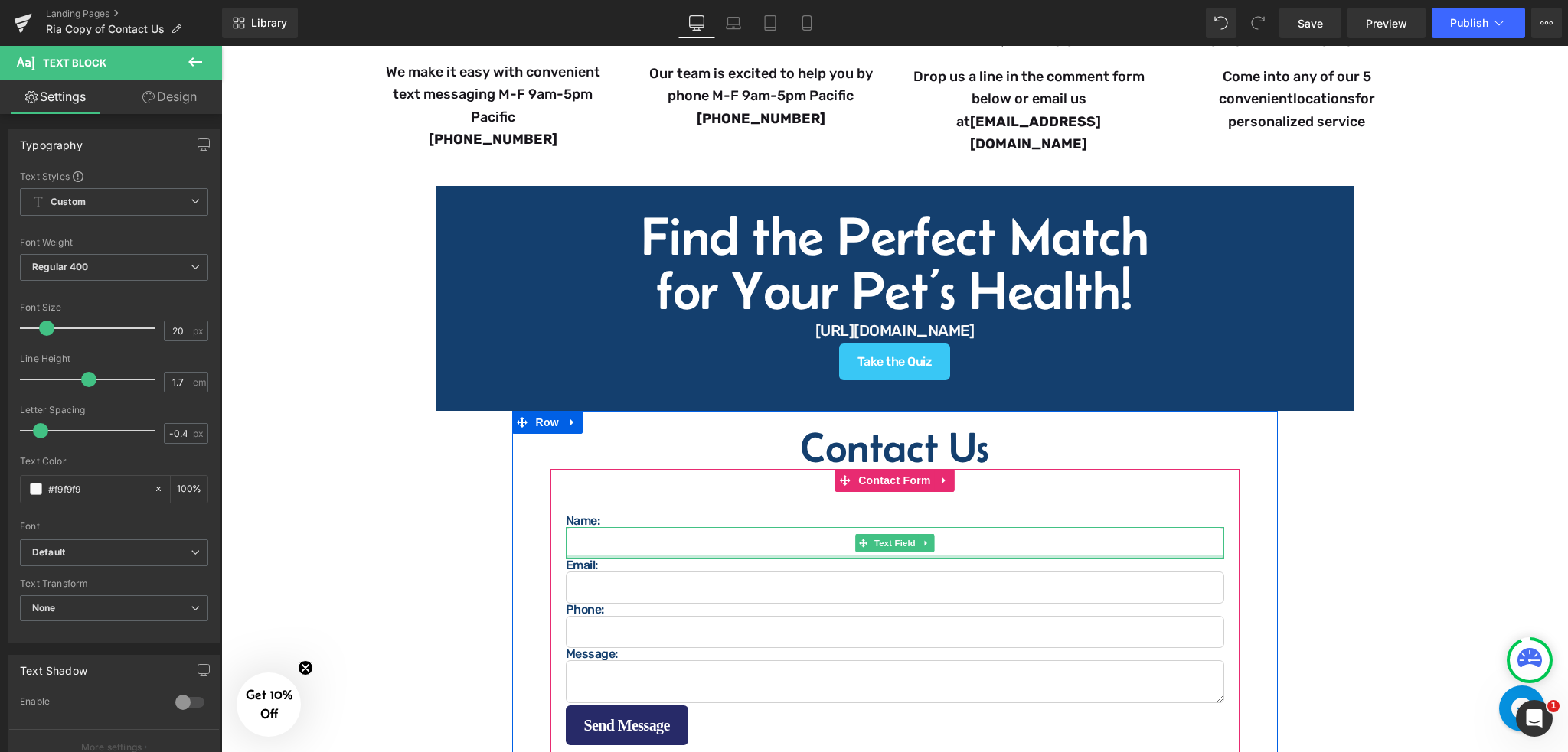
scroll to position [510, 0]
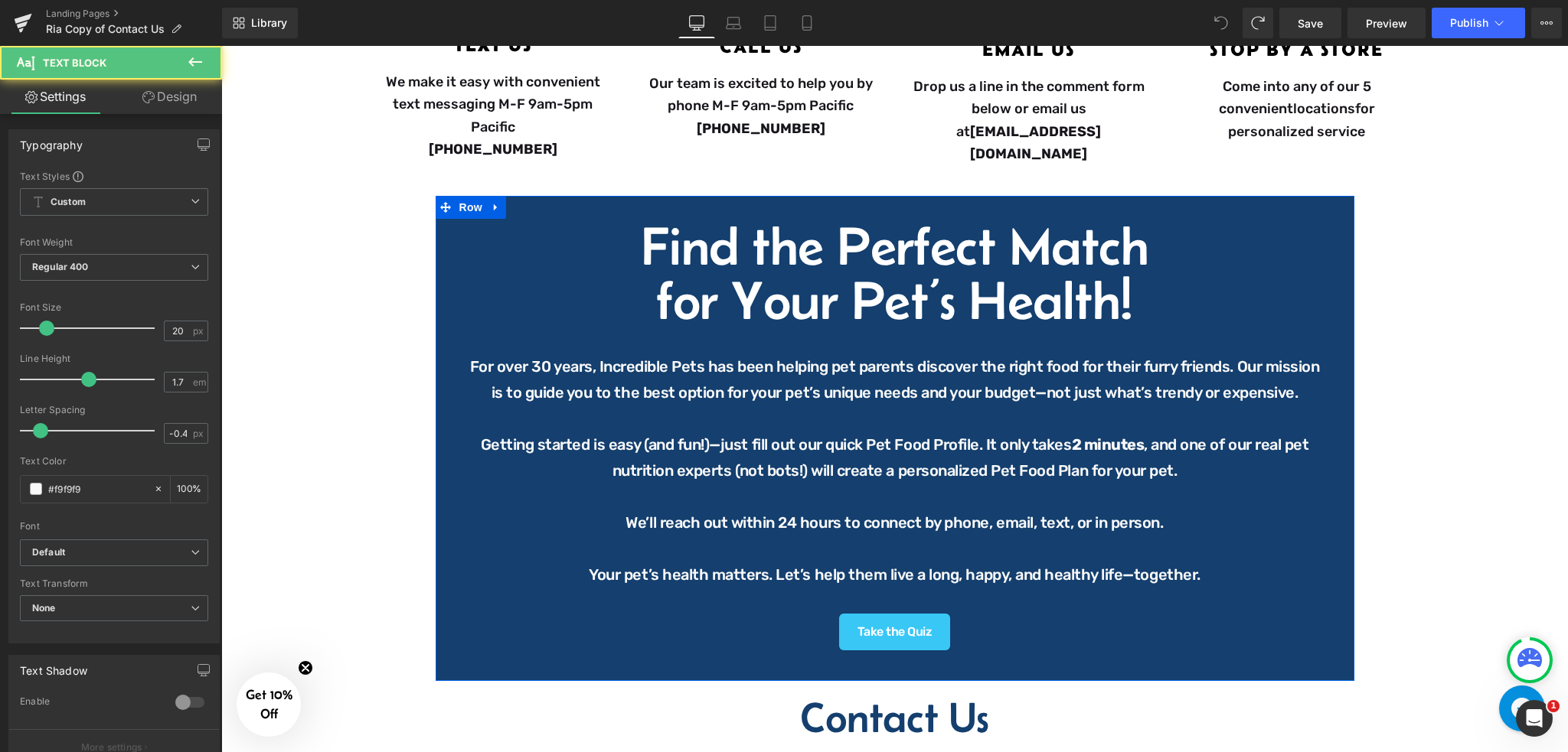
click at [763, 414] on p at bounding box center [895, 418] width 858 height 26
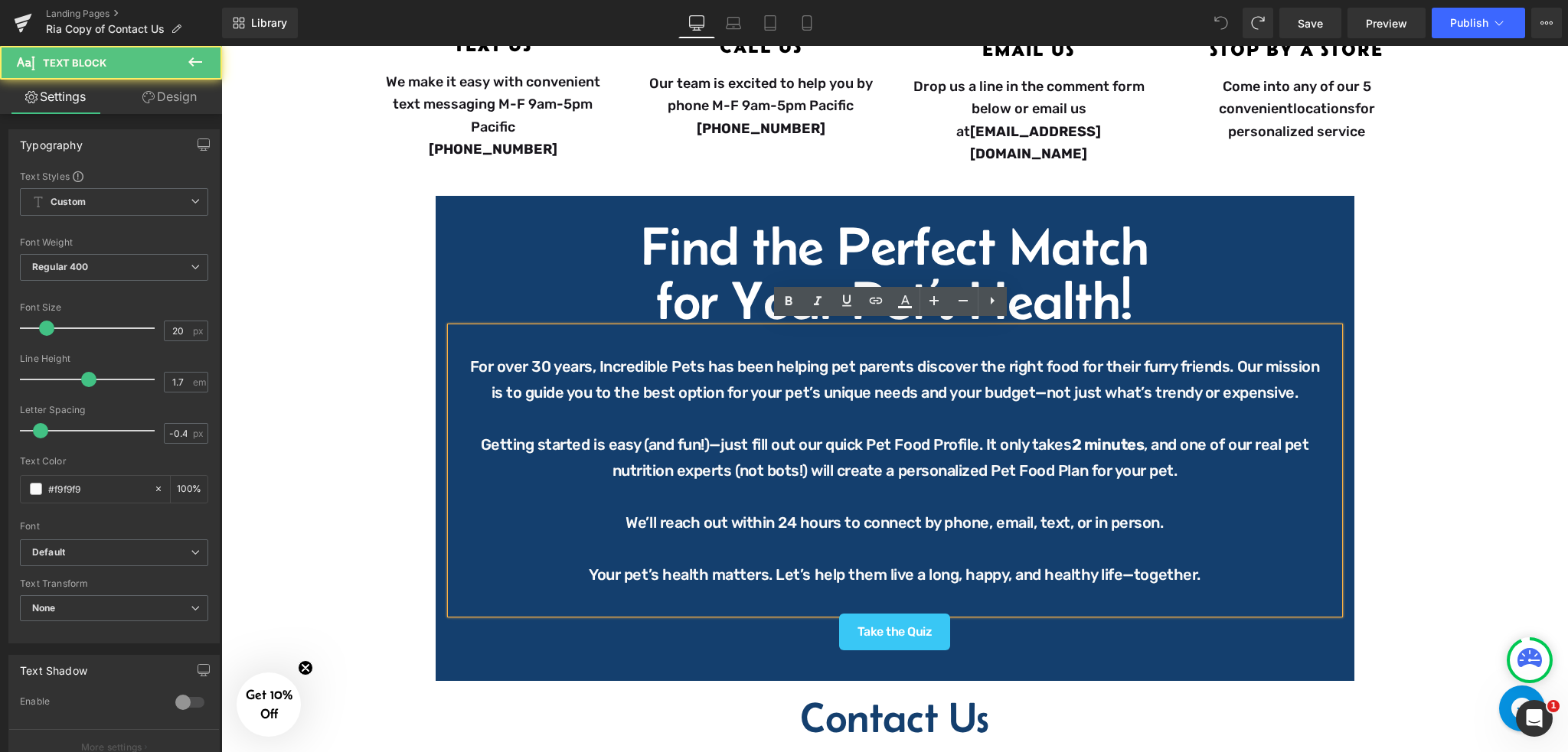
click at [807, 502] on p at bounding box center [895, 497] width 858 height 26
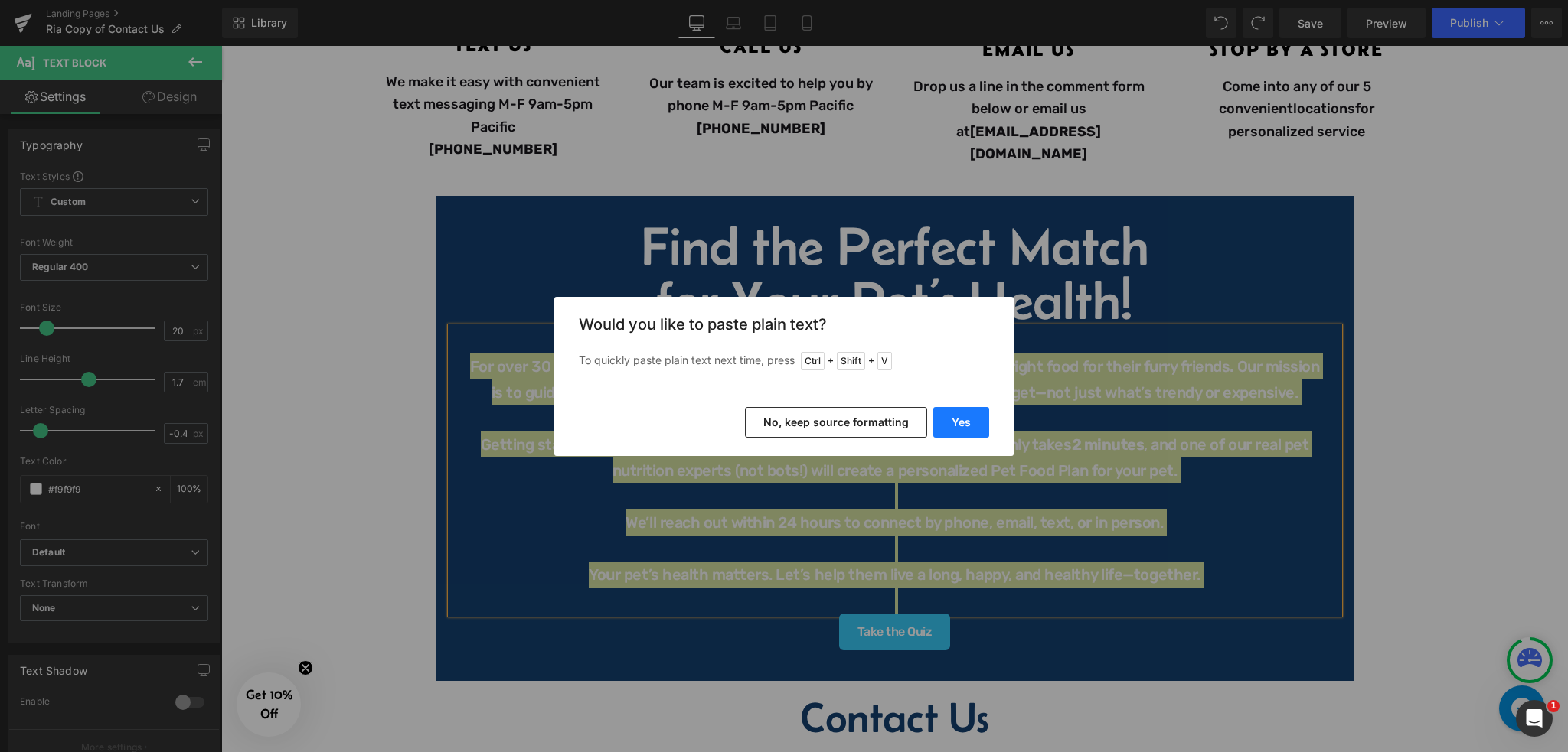
click at [965, 415] on button "Yes" at bounding box center [961, 422] width 56 height 31
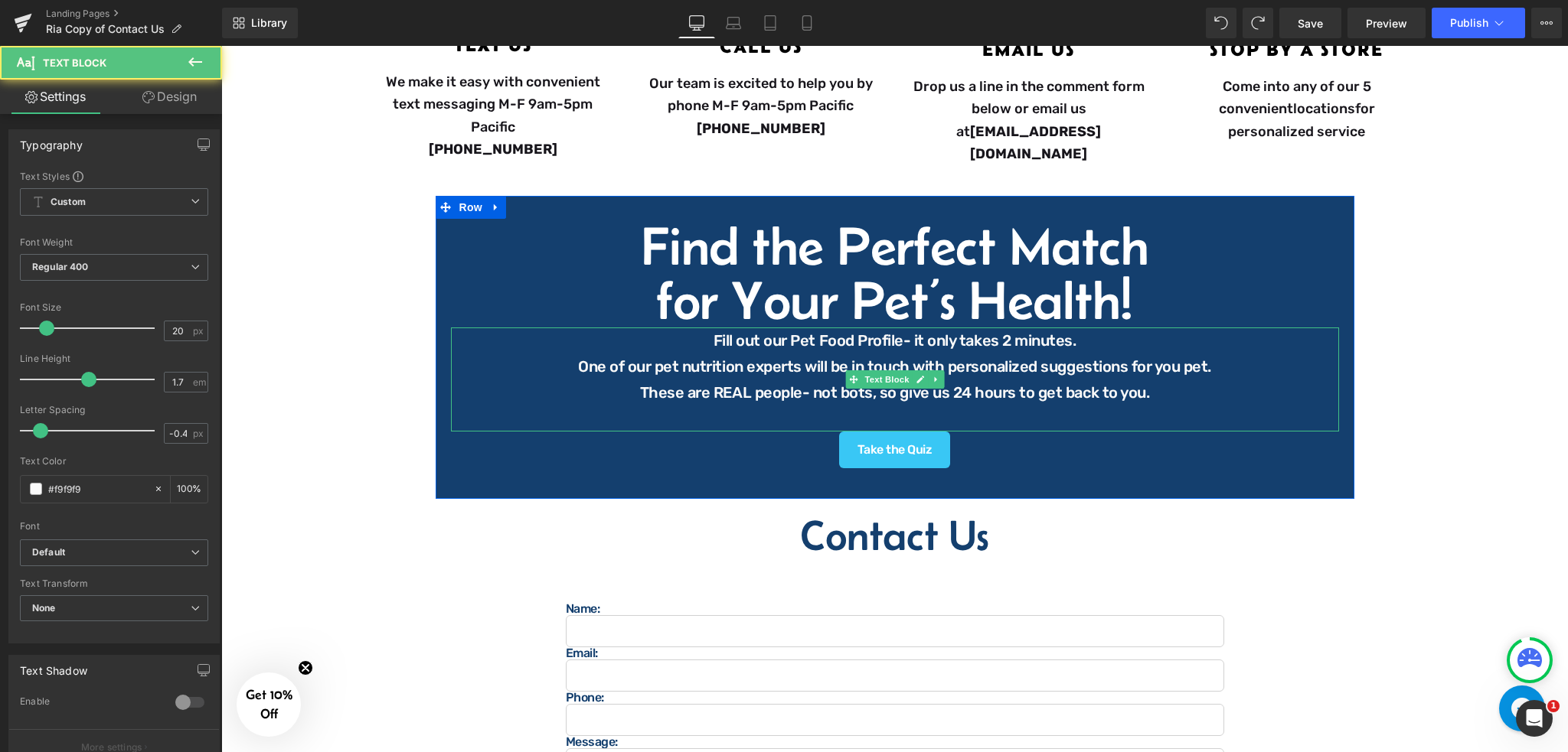
click at [697, 328] on p "Fill out our Pet Food Profile- it only takes 2 minutes." at bounding box center [895, 340] width 858 height 26
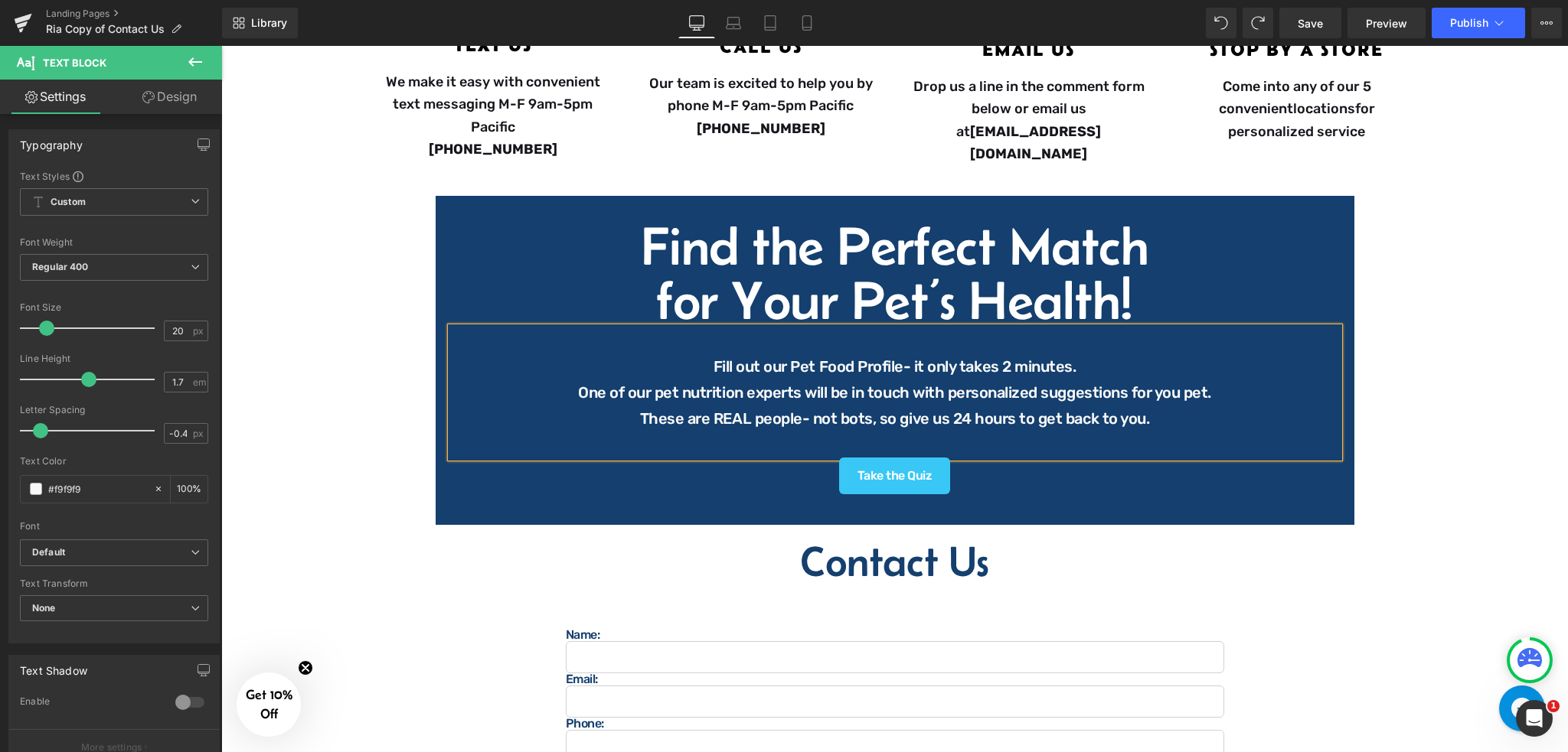
click at [579, 394] on p "One of our pet nutrition experts will be in touch with personalized suggestions…" at bounding box center [895, 393] width 858 height 26
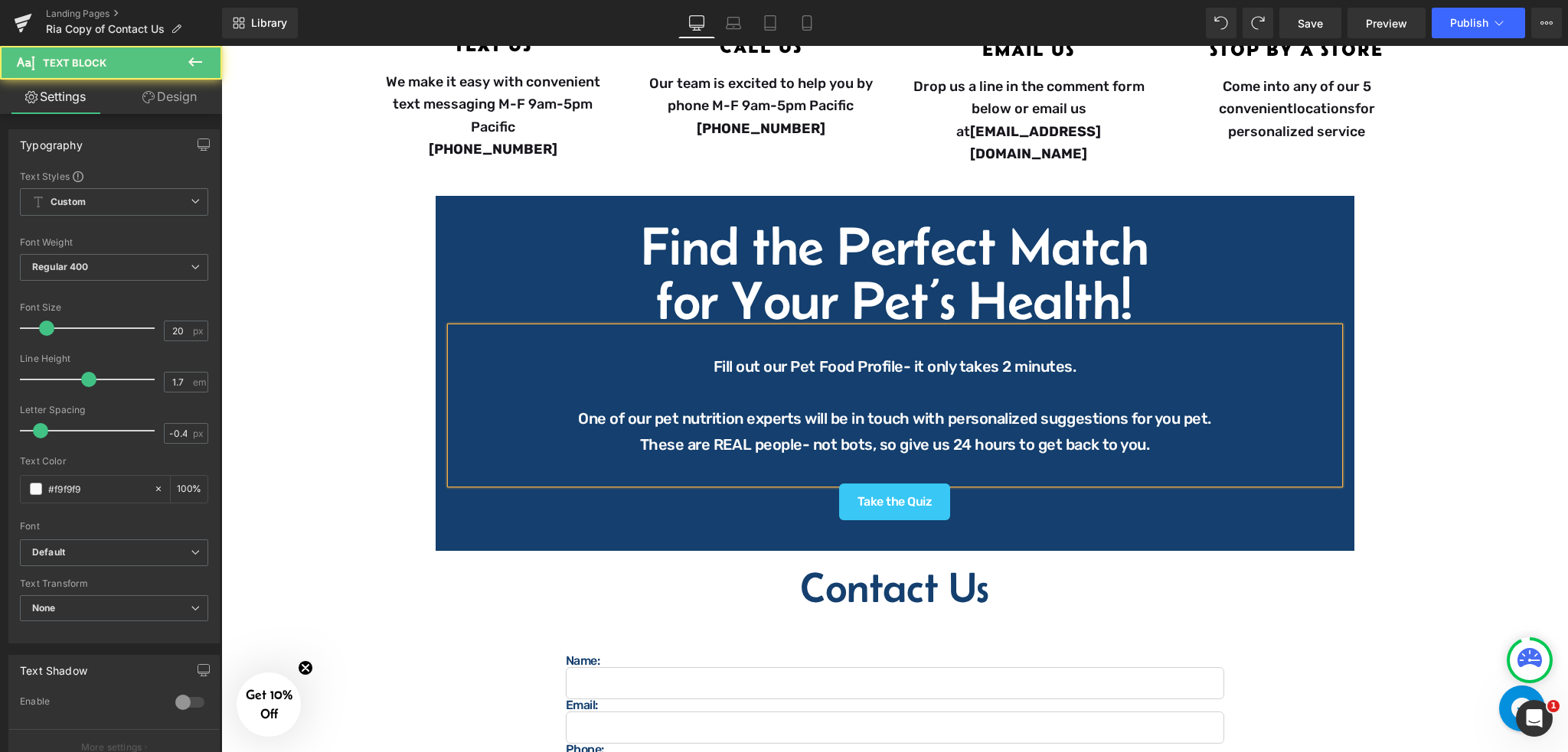
click at [640, 442] on p "These are REAL people- not bots, so give us 24 hours to get back to you." at bounding box center [895, 444] width 858 height 26
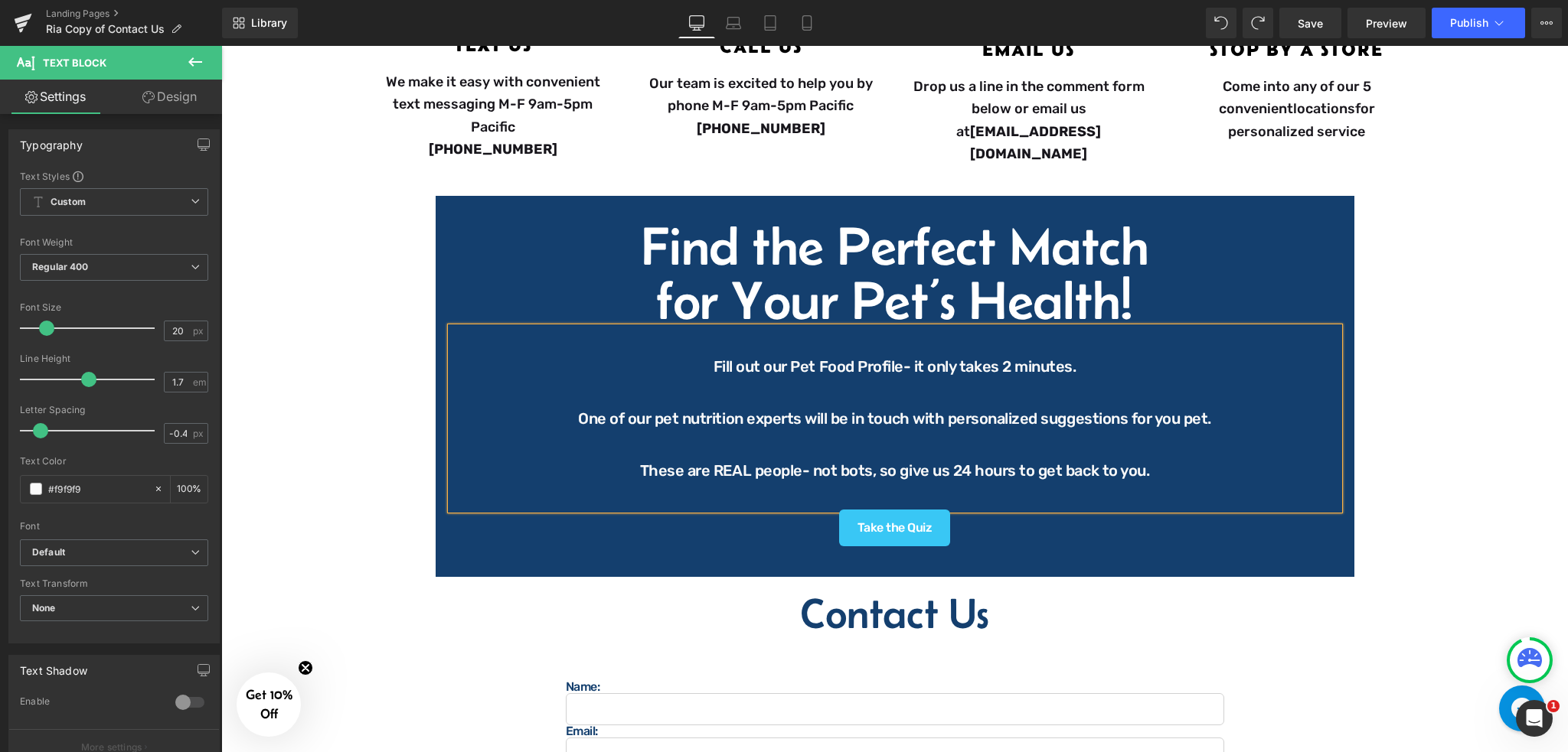
click at [1480, 367] on div "Image Questions? Comments? Concerns? Heading We are here to help! Contact us ho…" at bounding box center [895, 390] width 1347 height 1493
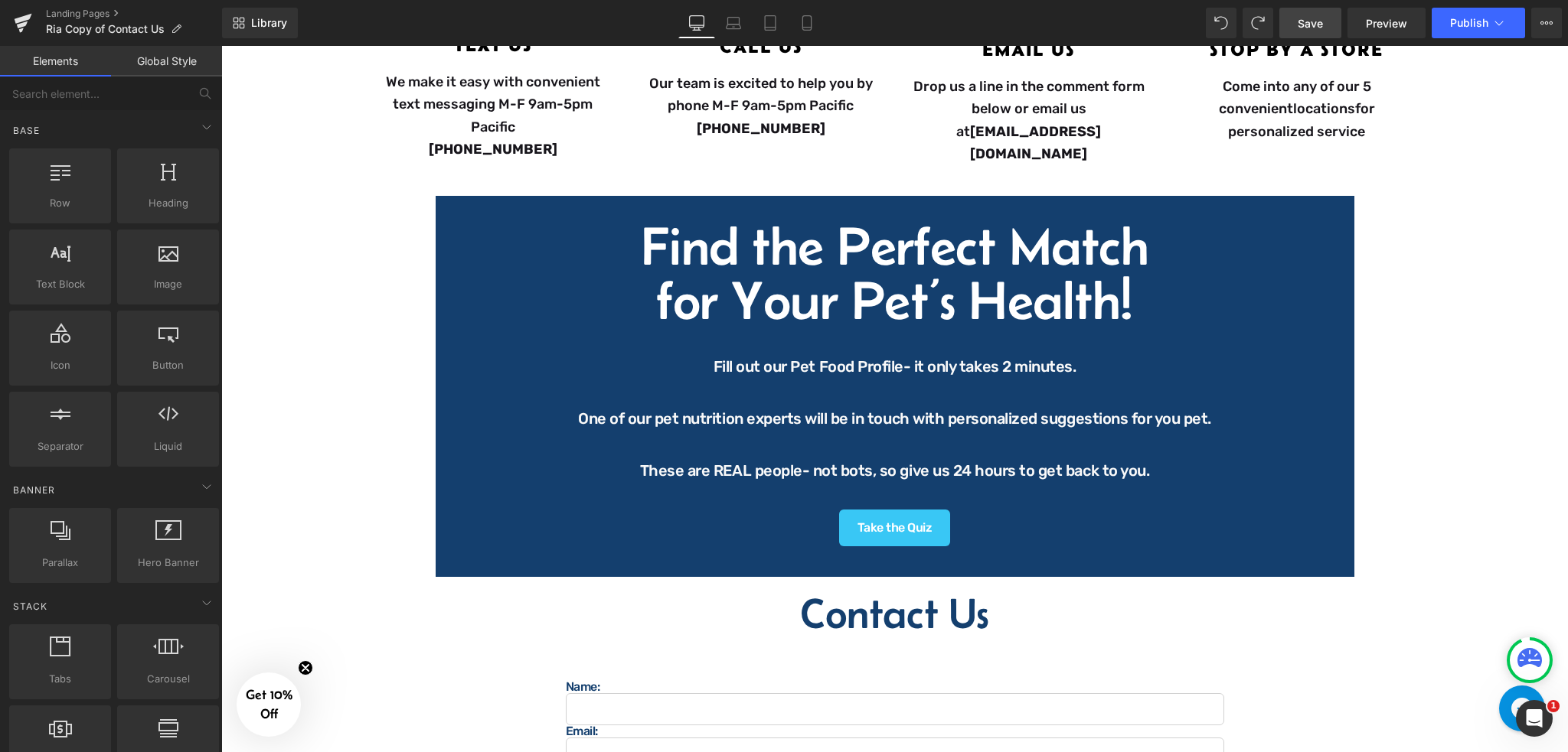
click at [1313, 27] on span "Save" at bounding box center [1309, 23] width 25 height 16
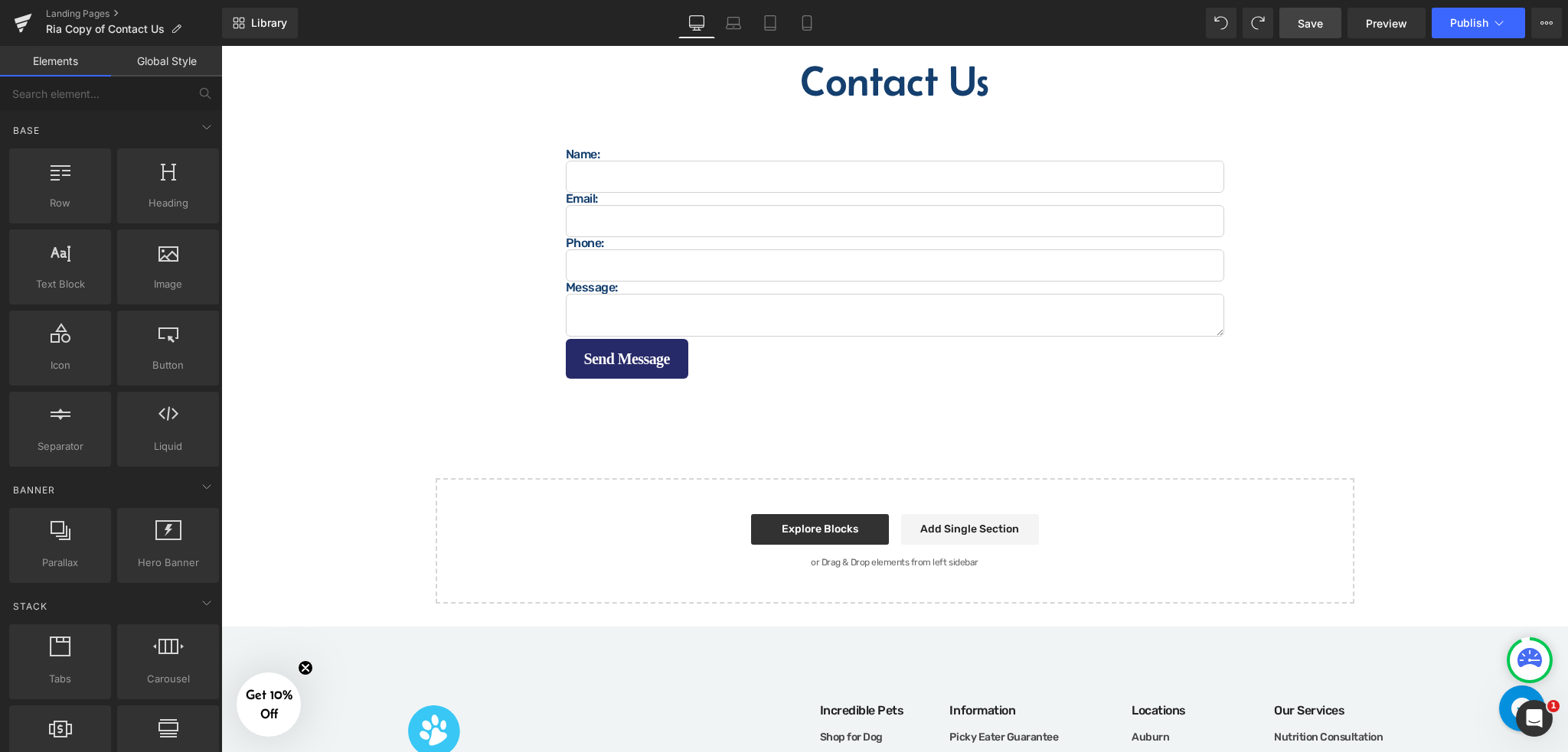
scroll to position [816, 0]
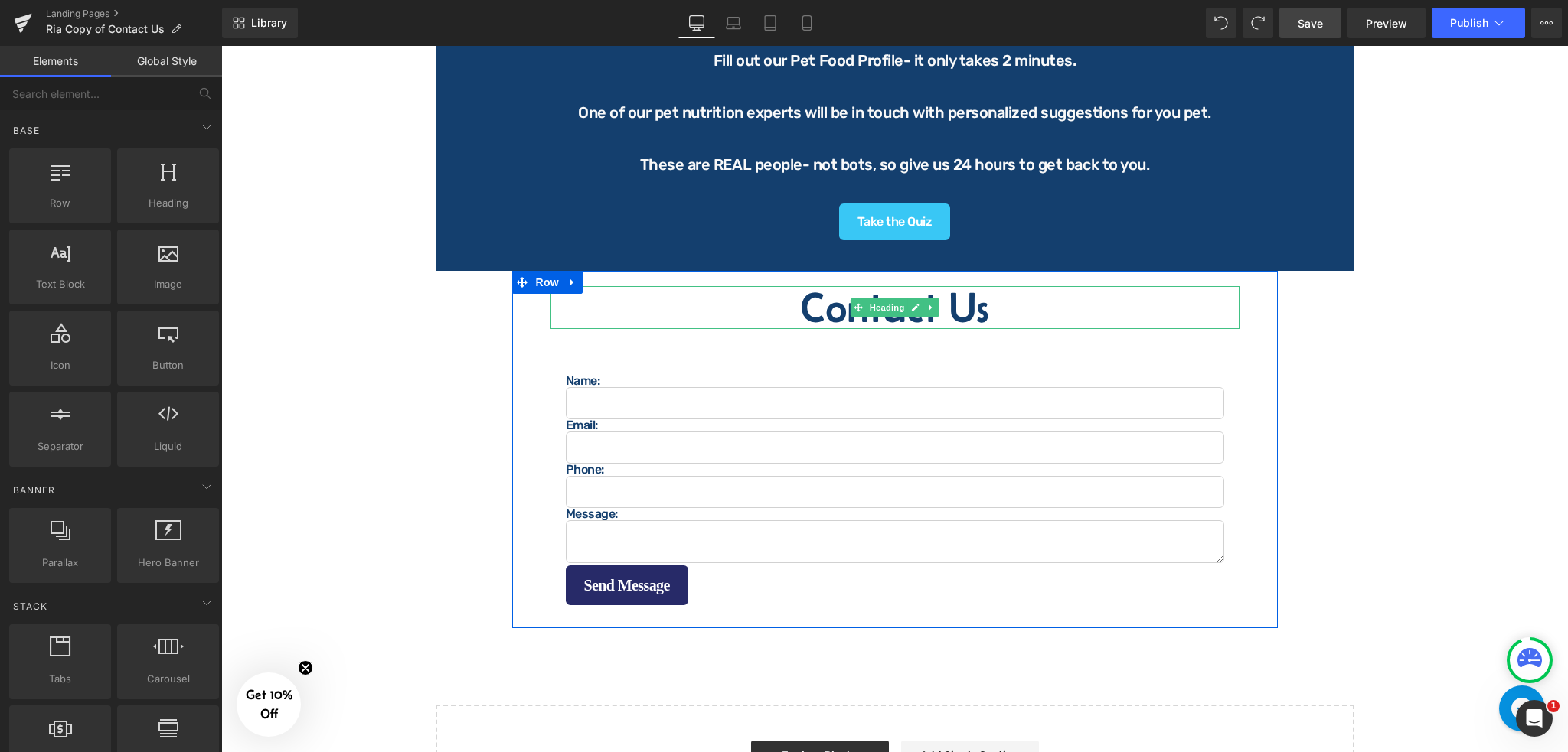
click at [744, 296] on h2 "Contact Us" at bounding box center [895, 307] width 689 height 43
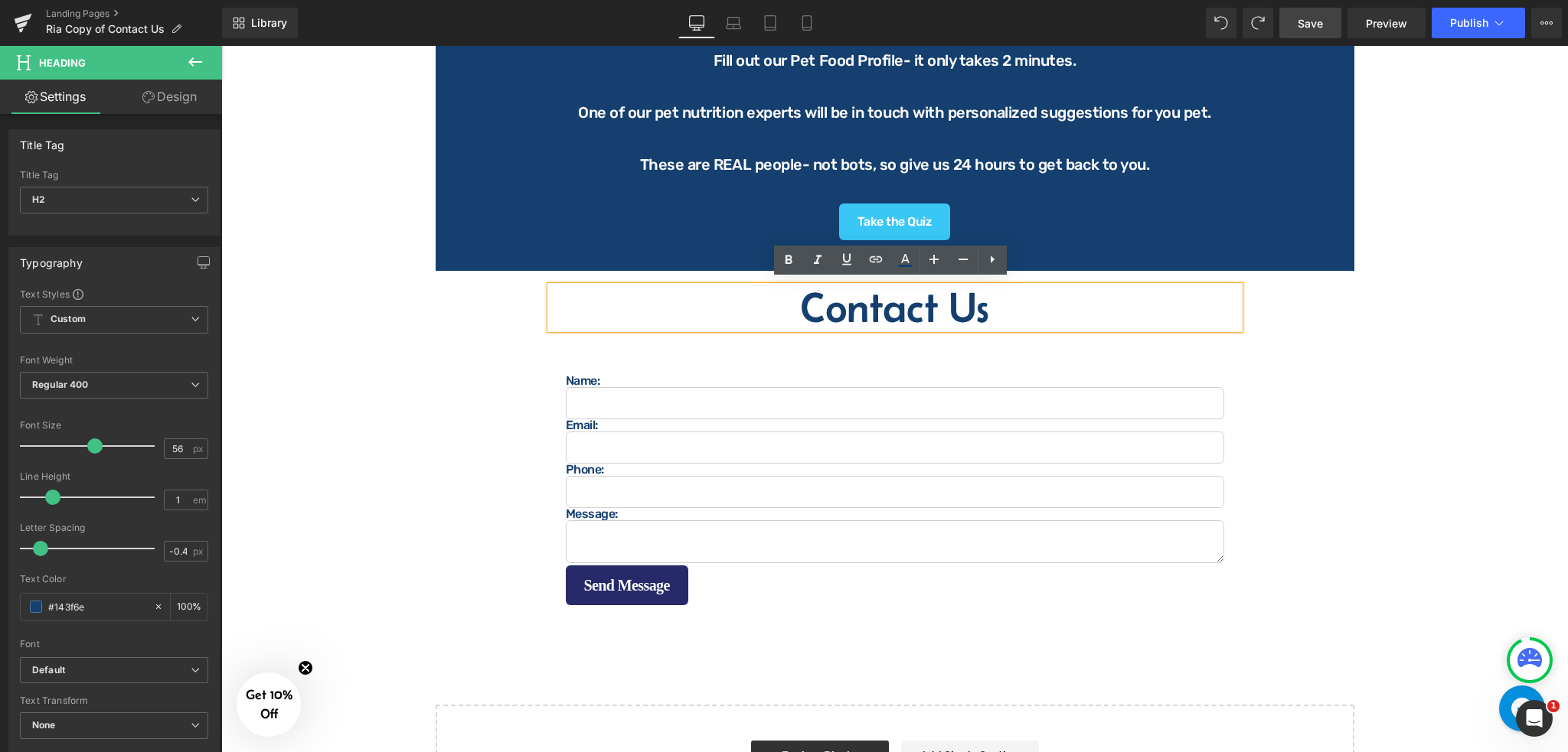
click at [744, 296] on h2 "Contact Us" at bounding box center [895, 307] width 689 height 43
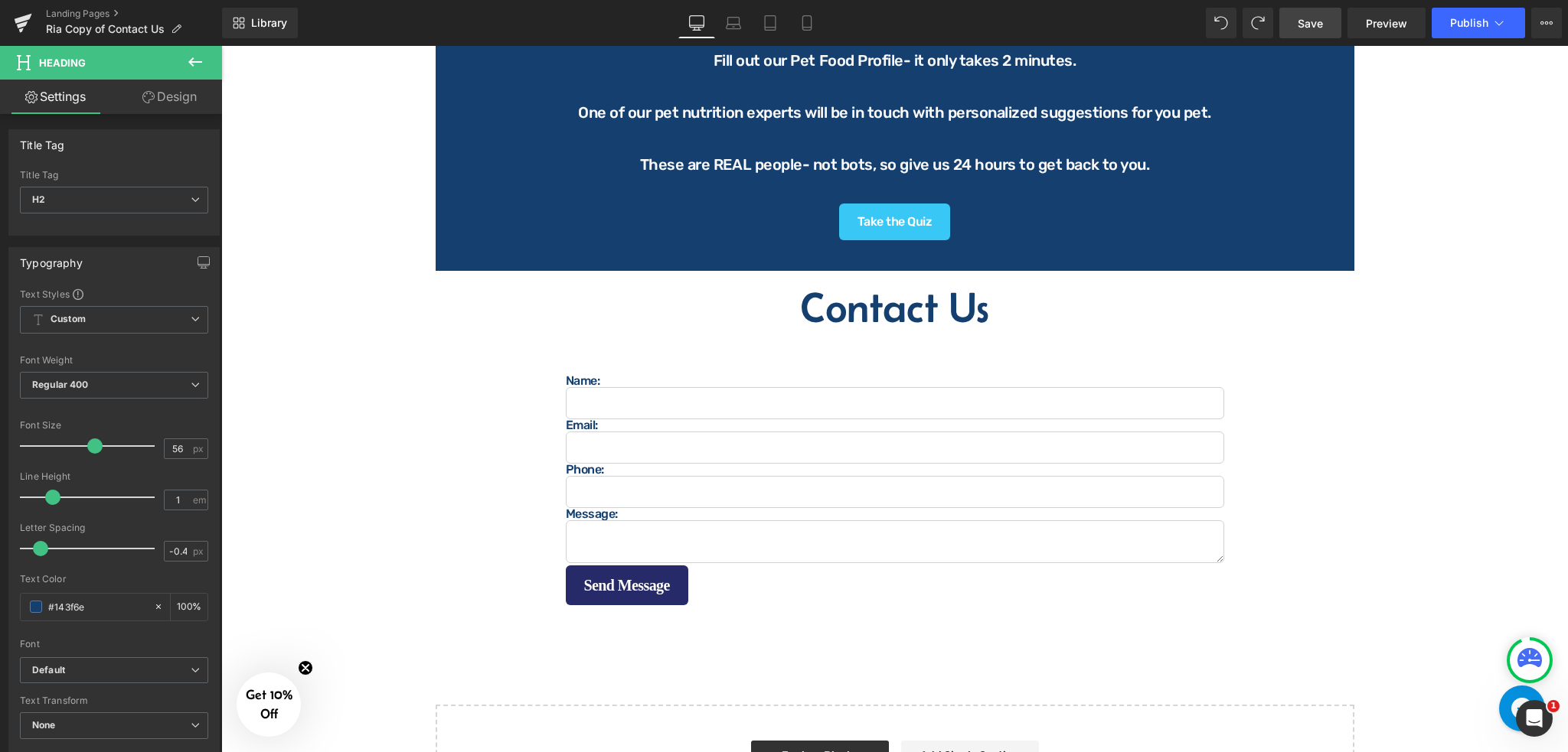
click at [181, 99] on link "Design" at bounding box center [169, 96] width 111 height 35
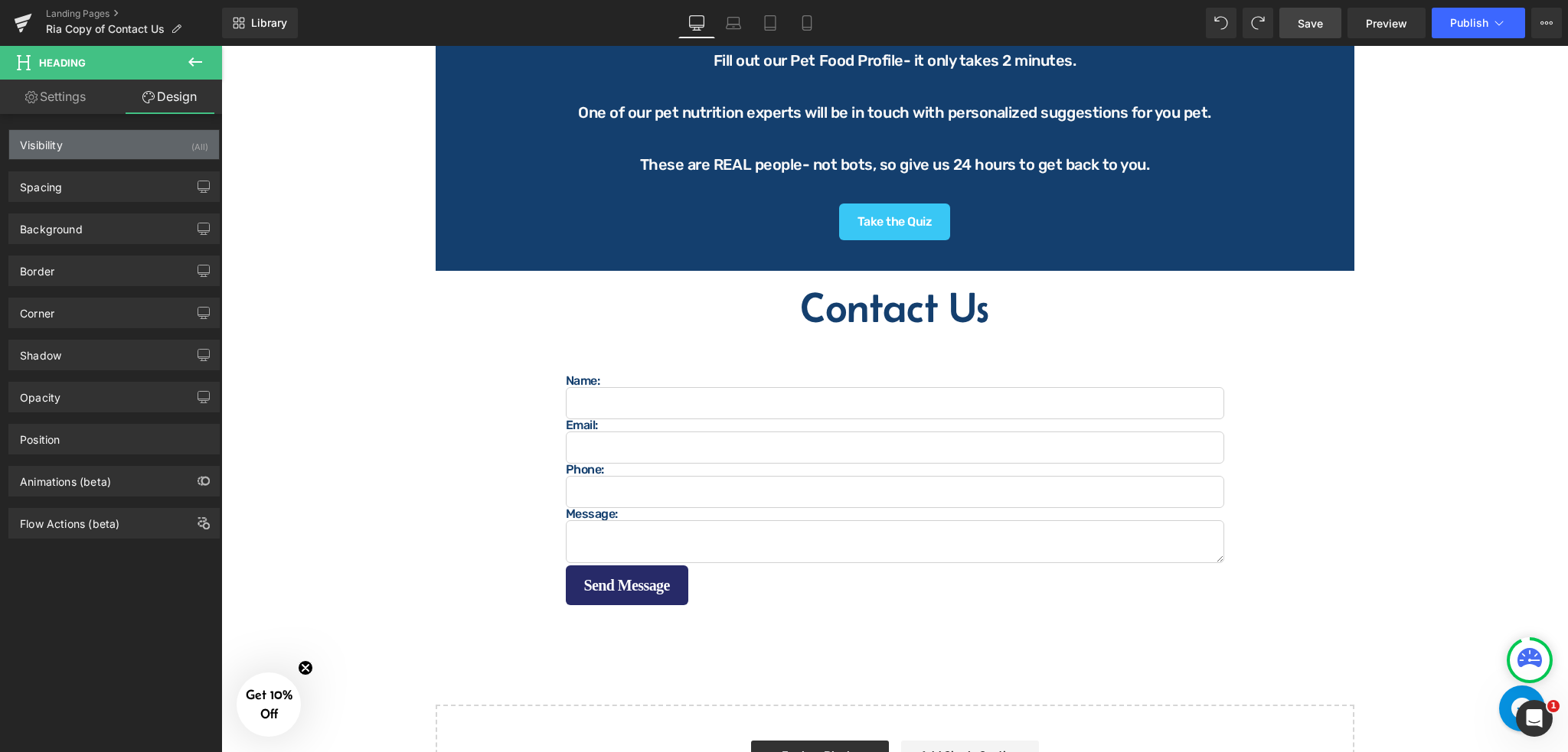
type input "20"
type input "0"
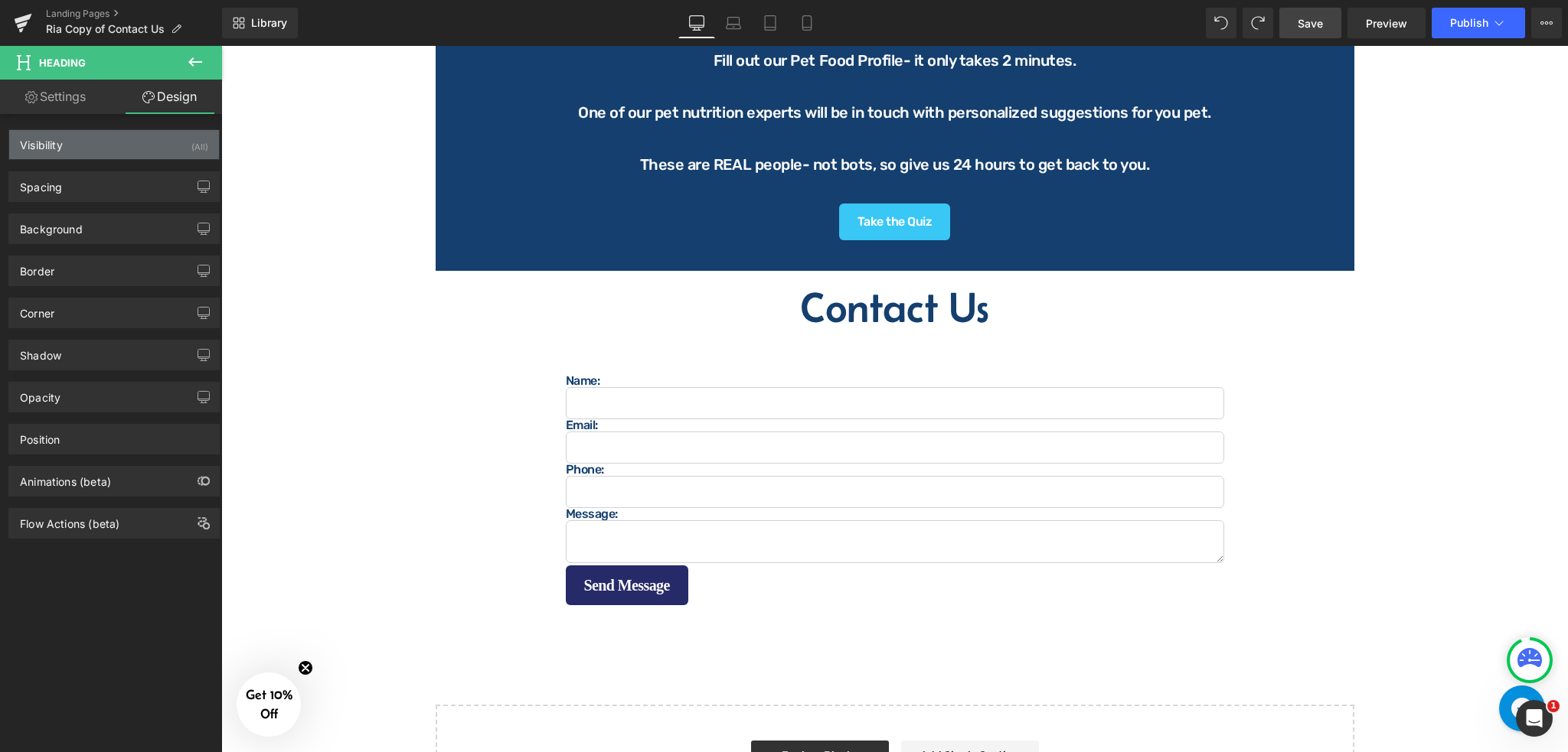
type input "0"
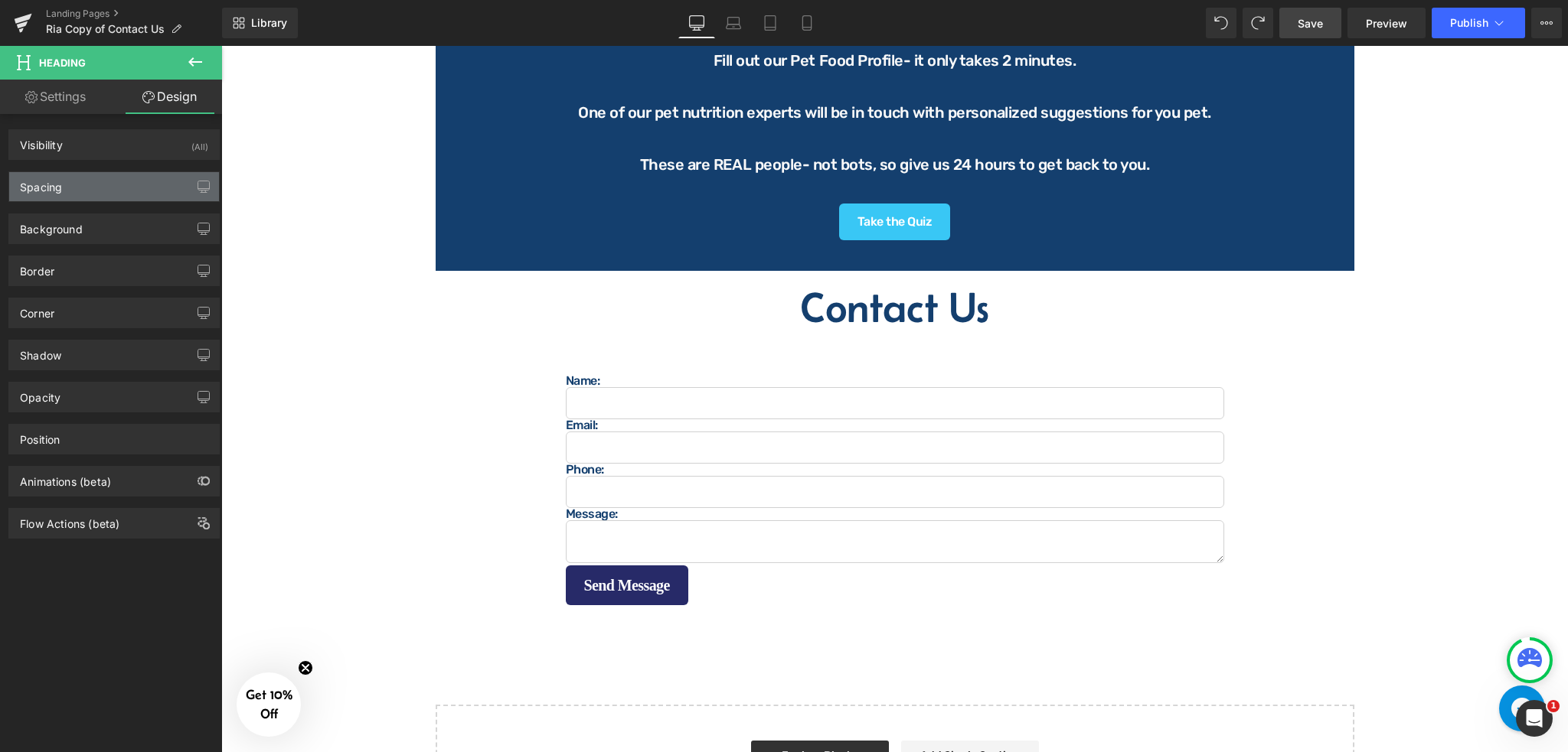
click at [70, 182] on div "Spacing" at bounding box center [114, 187] width 210 height 29
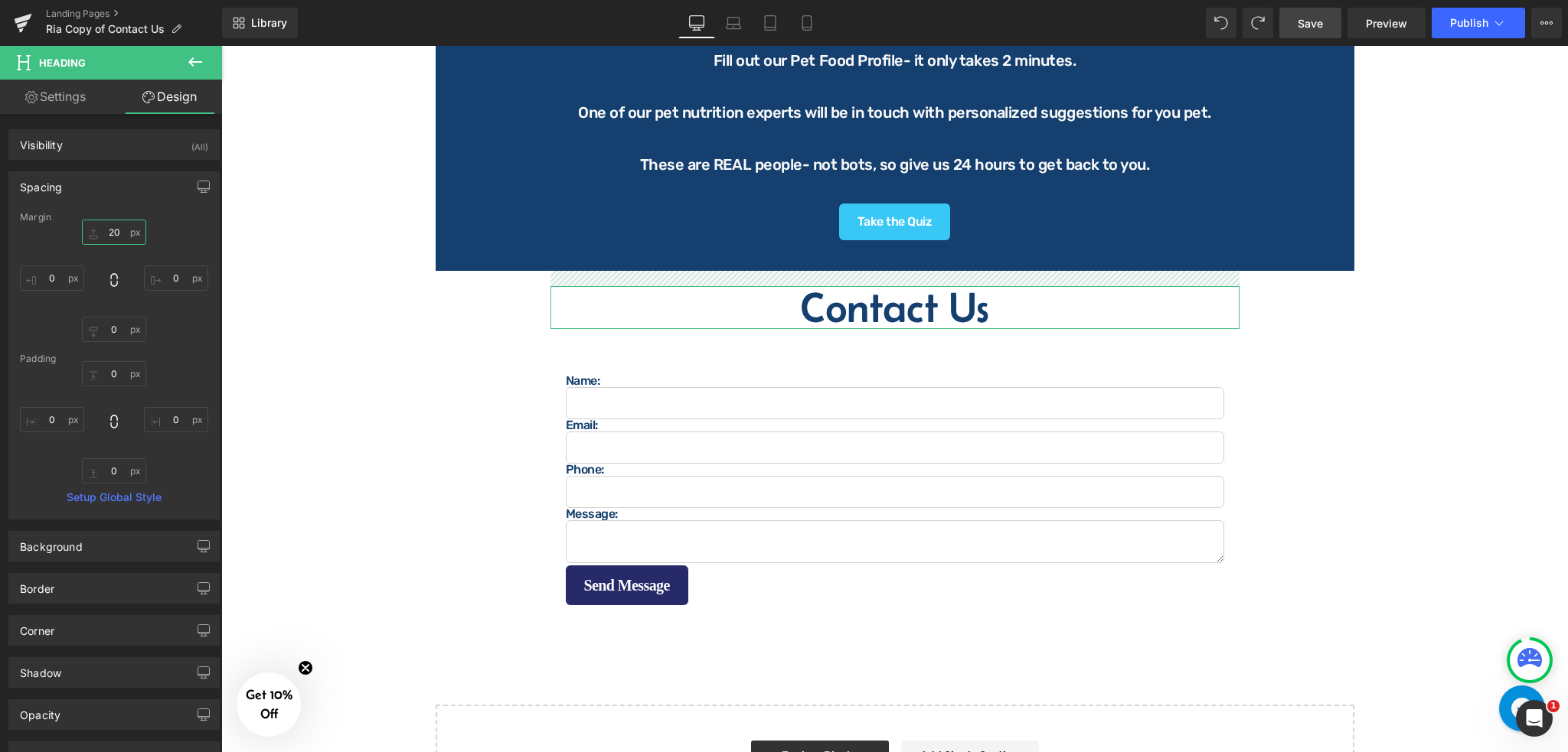
click at [105, 238] on input "20" at bounding box center [114, 232] width 65 height 25
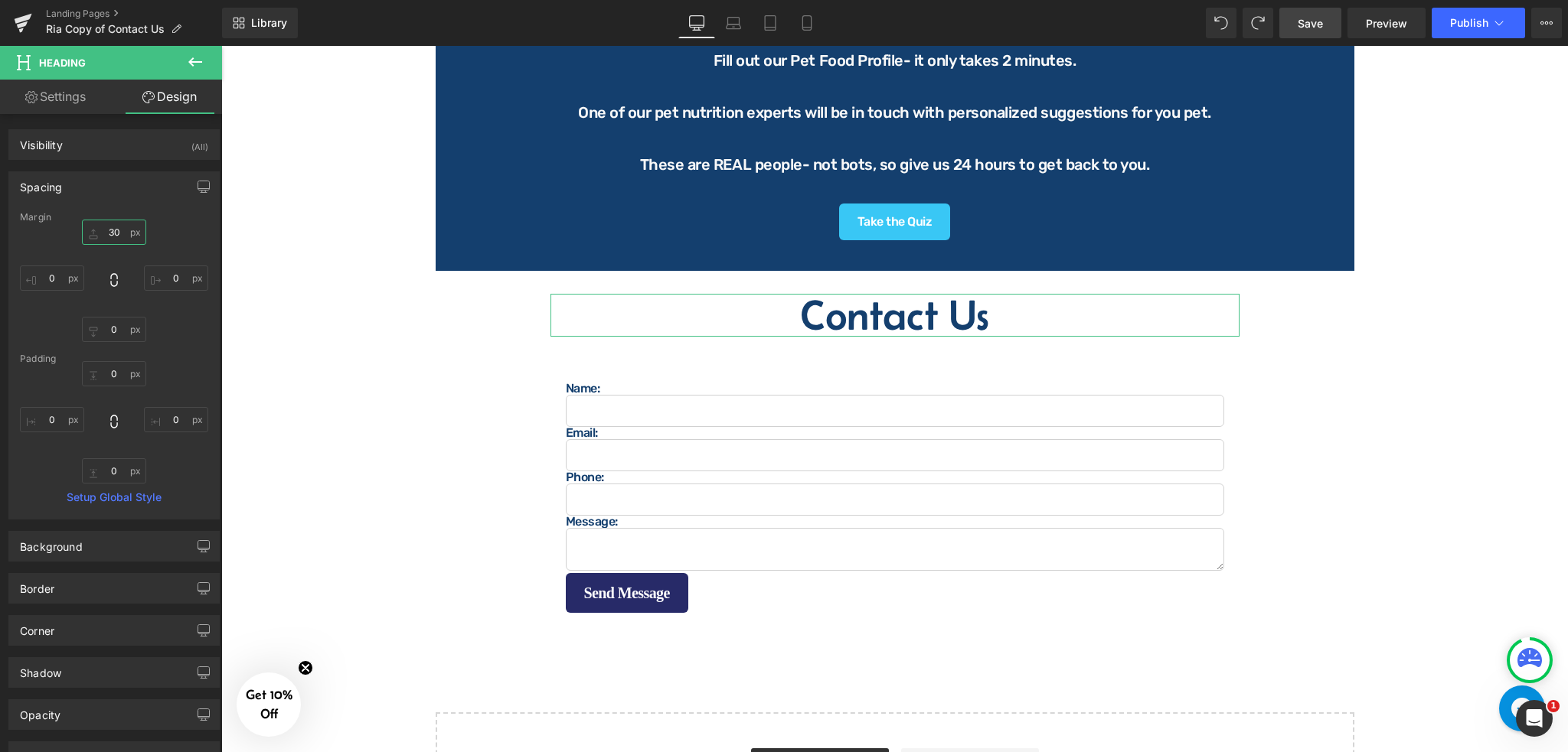
type input "30"
click at [1314, 22] on span "Save" at bounding box center [1309, 23] width 25 height 16
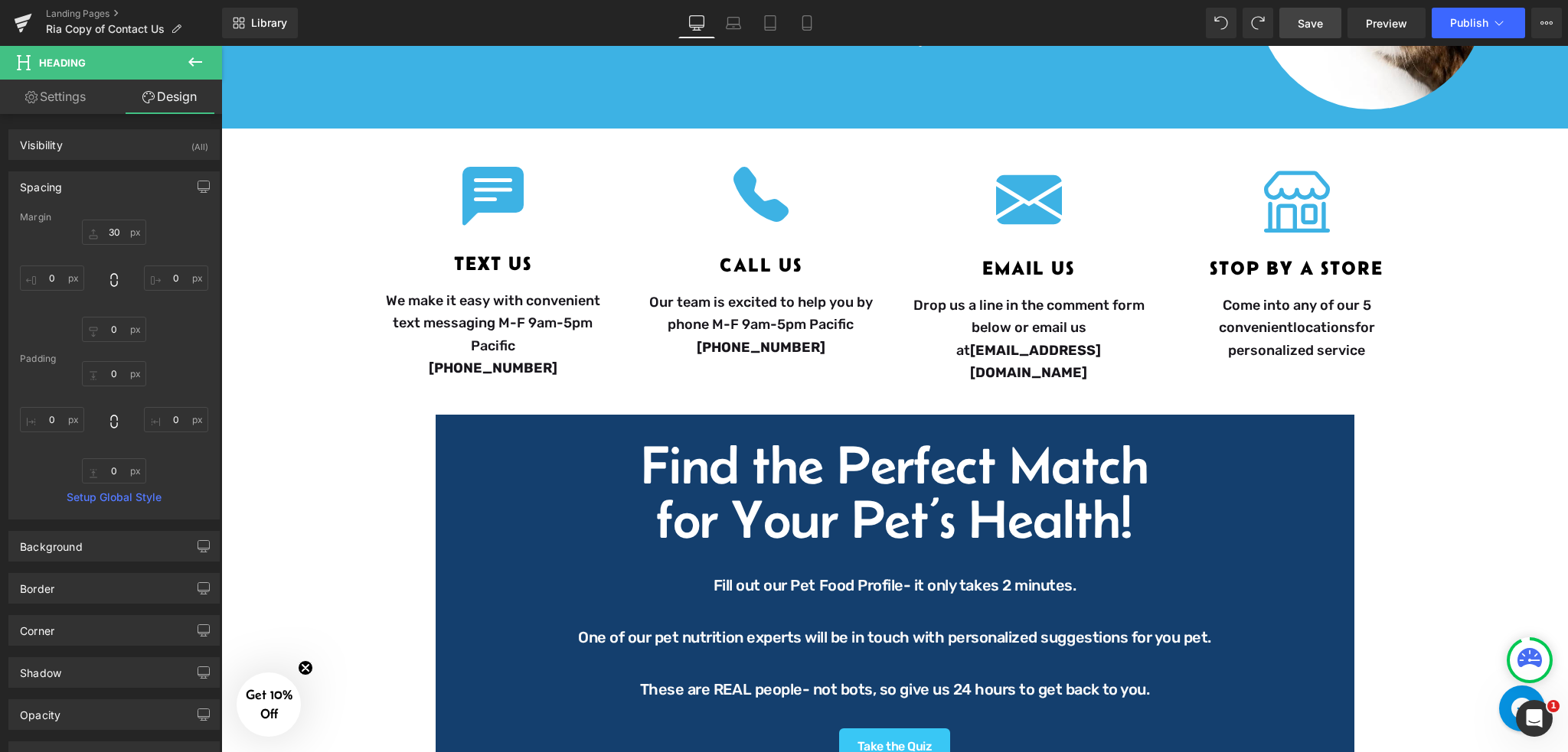
scroll to position [204, 0]
